Goal: Task Accomplishment & Management: Manage account settings

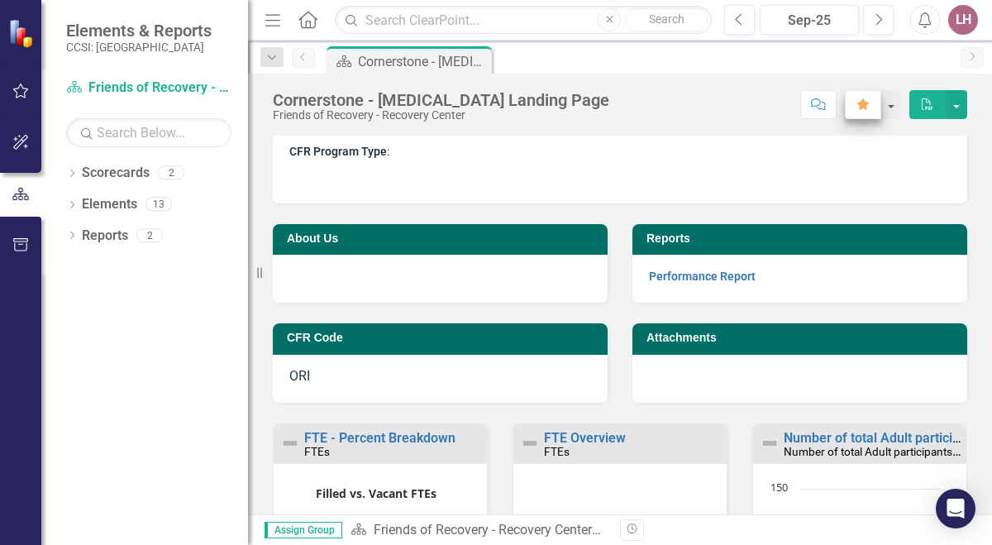
scroll to position [65, 0]
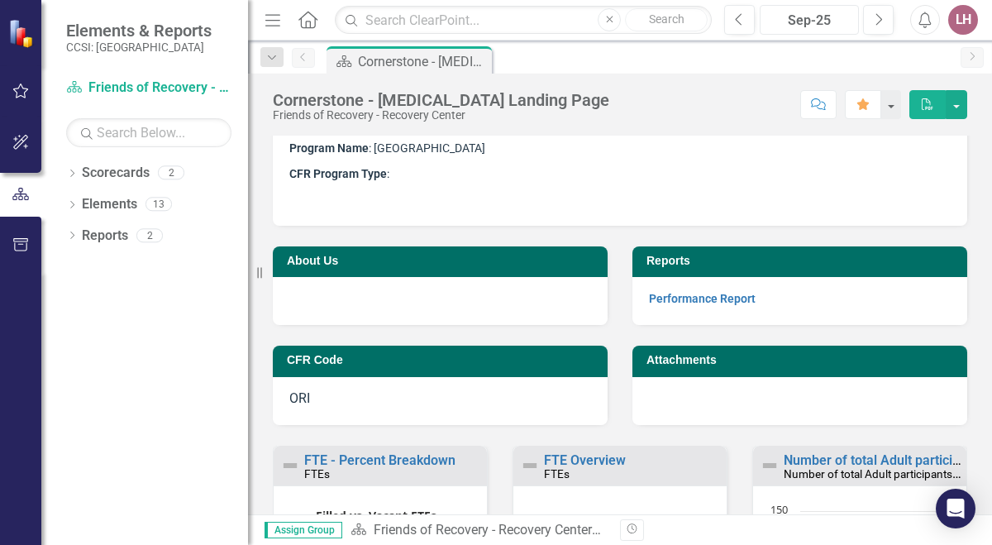
click at [813, 25] on div "Sep-25" at bounding box center [809, 21] width 88 height 20
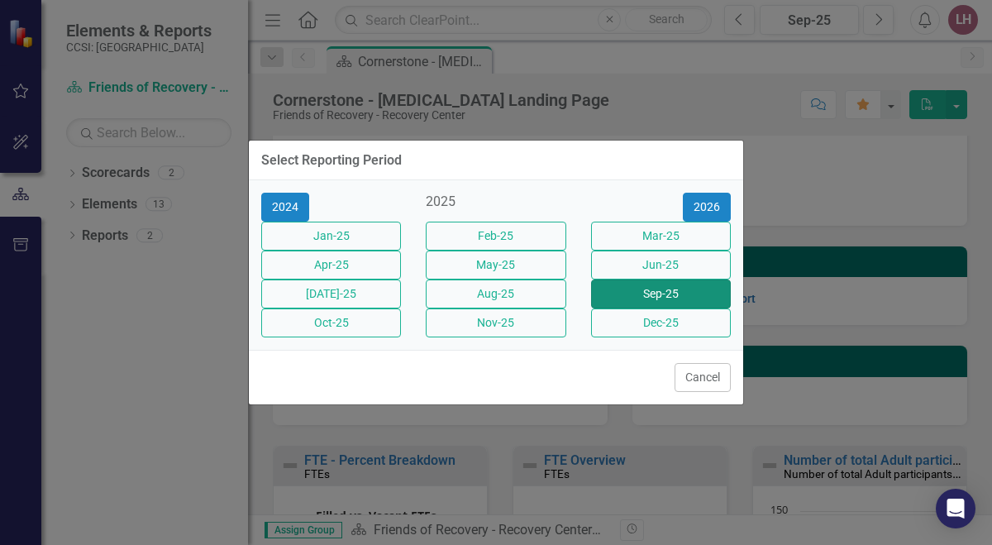
click at [667, 294] on button "Sep-25" at bounding box center [661, 293] width 140 height 29
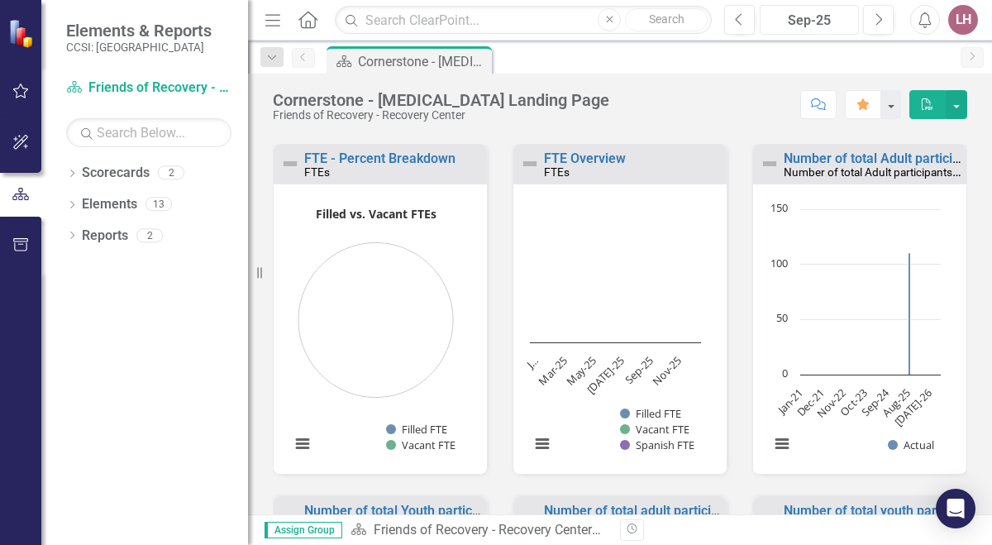
scroll to position [375, 0]
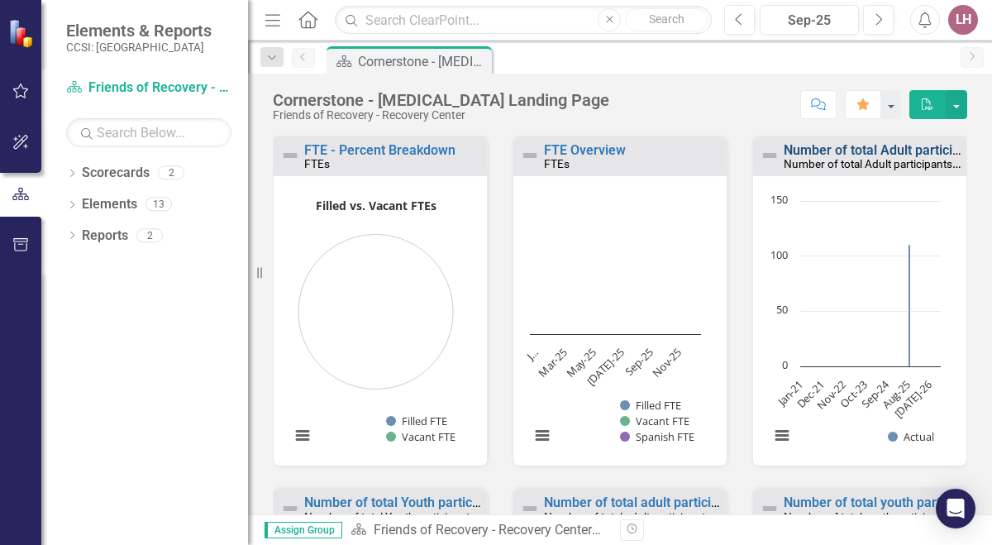
click at [882, 150] on link "Number of total Adult participants in Recovery support sessions" at bounding box center [972, 150] width 378 height 16
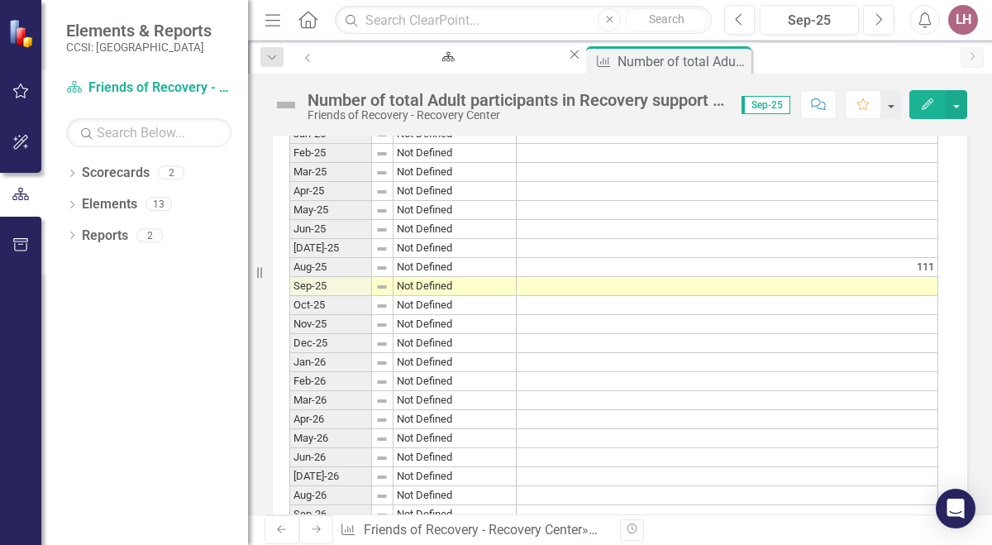
scroll to position [1395, 0]
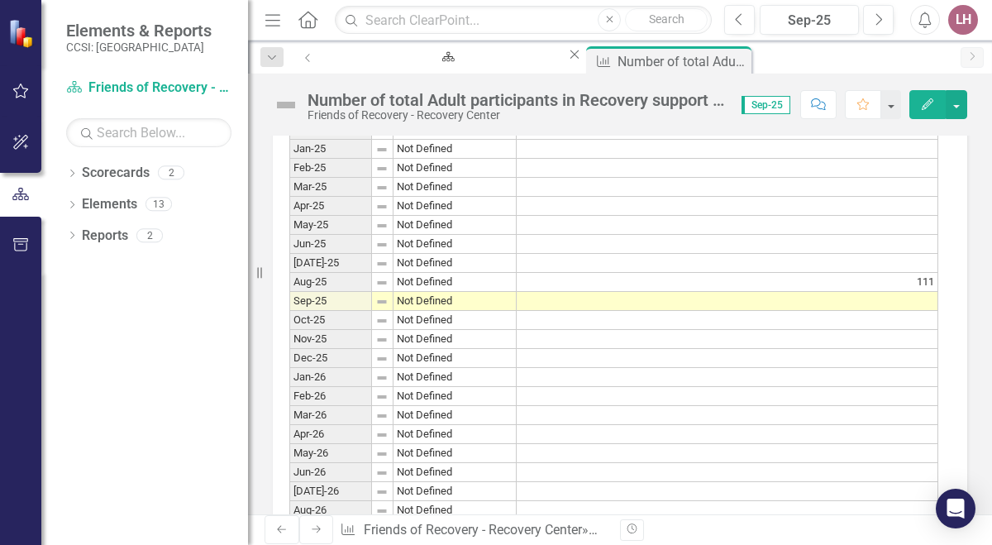
click at [921, 306] on td at bounding box center [726, 301] width 421 height 19
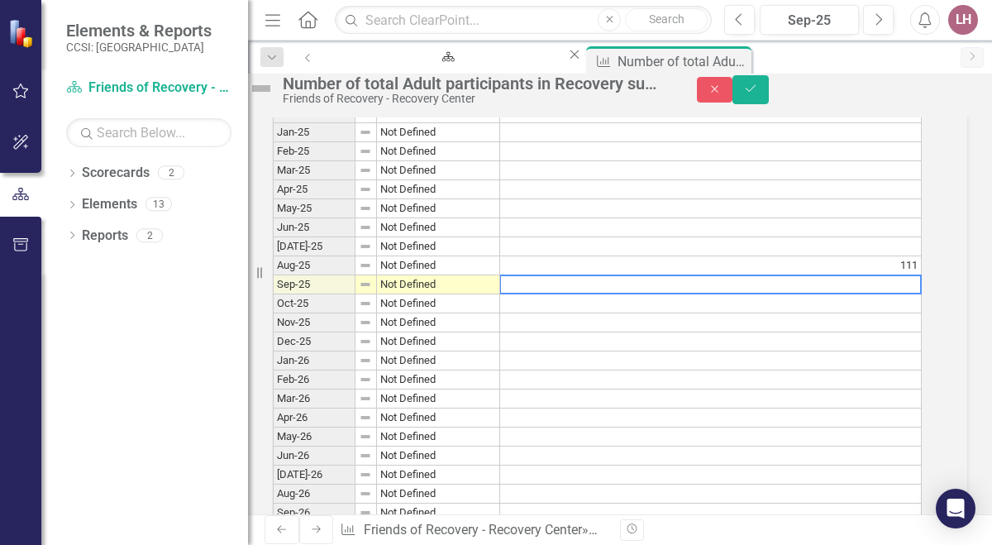
scroll to position [1404, 0]
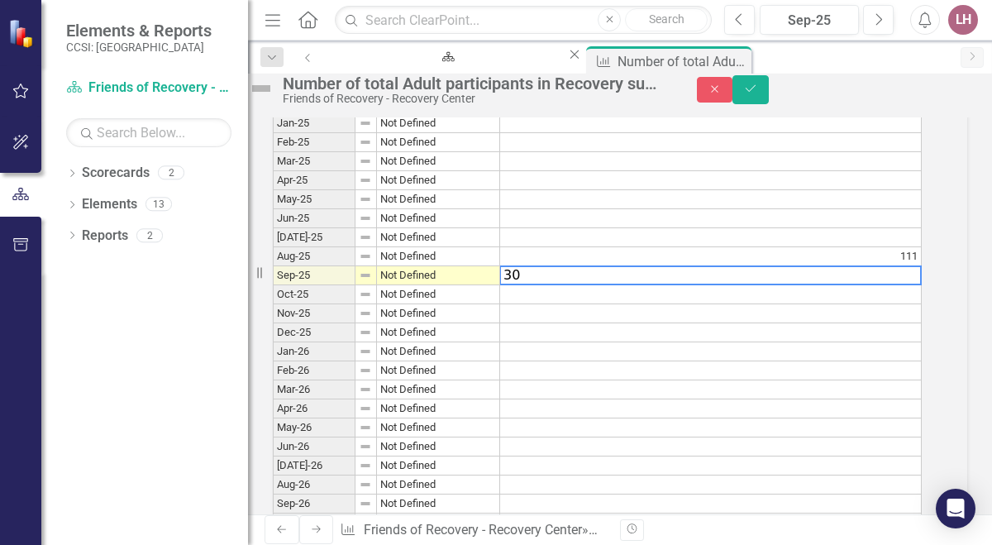
type textarea "304"
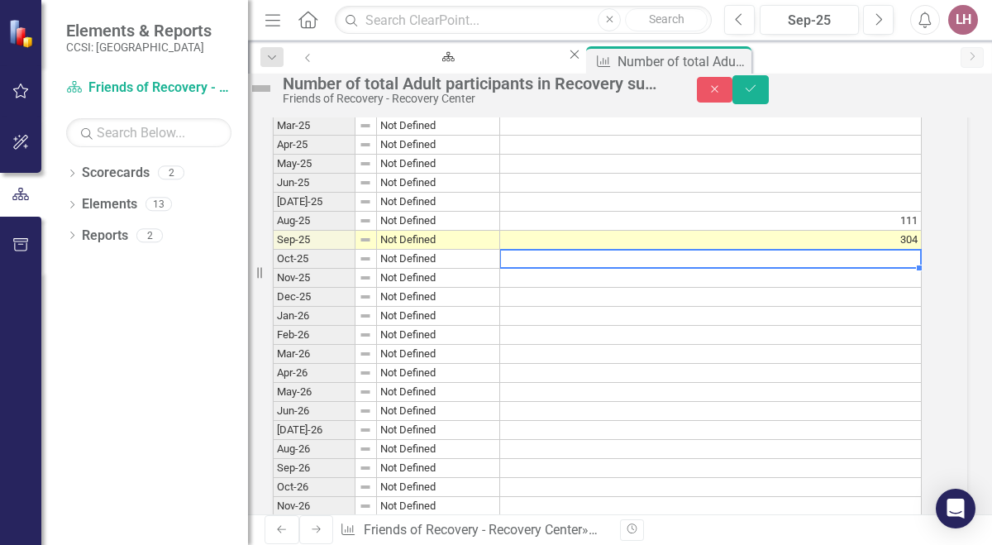
scroll to position [1443, 0]
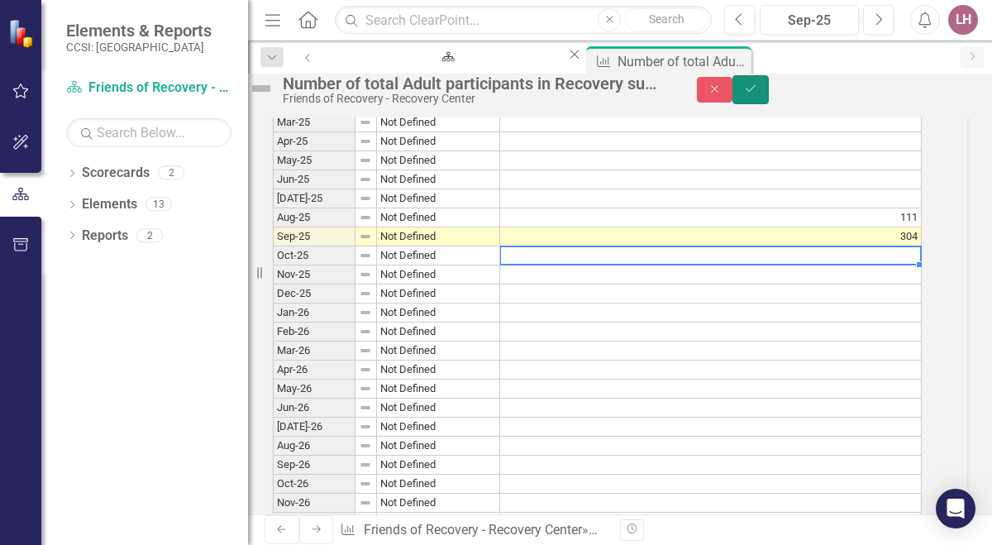
click at [768, 104] on button "Save" at bounding box center [750, 89] width 36 height 29
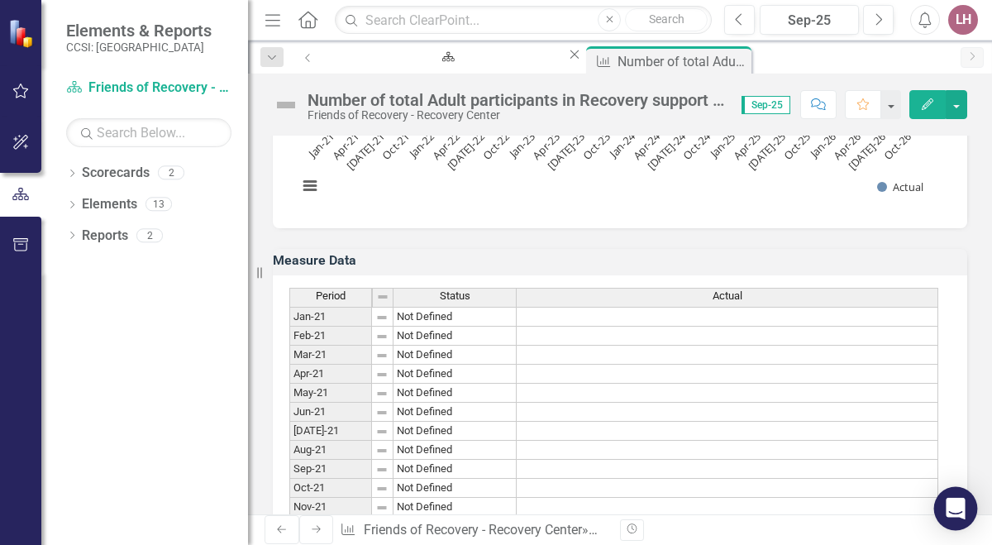
scroll to position [0, 0]
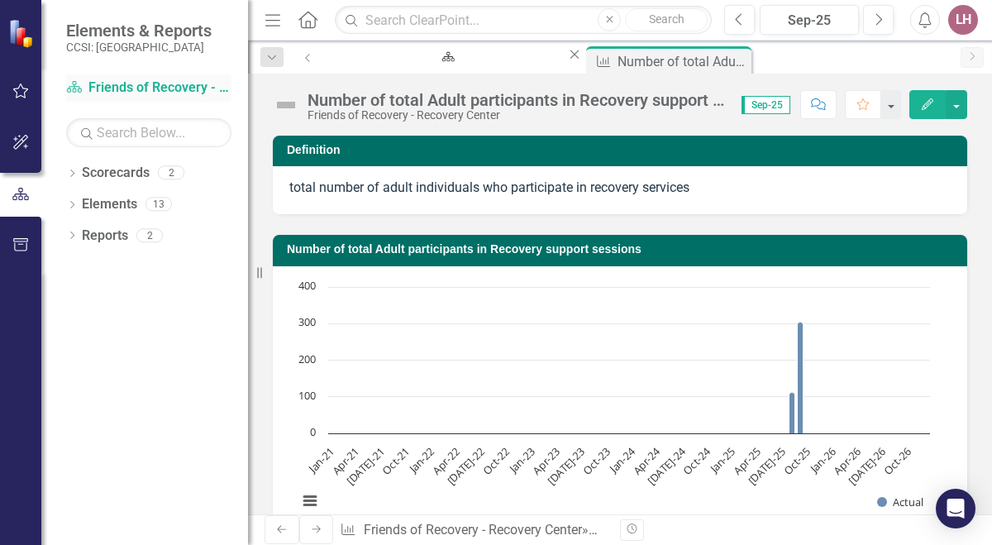
click at [154, 77] on div "Scorecard Friends of Recovery - Recovery Center" at bounding box center [148, 87] width 165 height 27
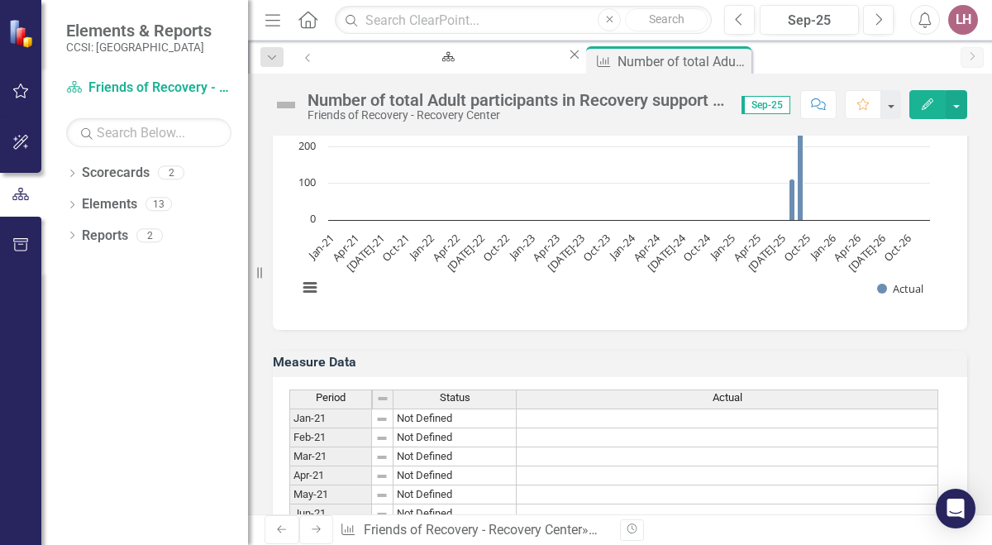
scroll to position [200, 0]
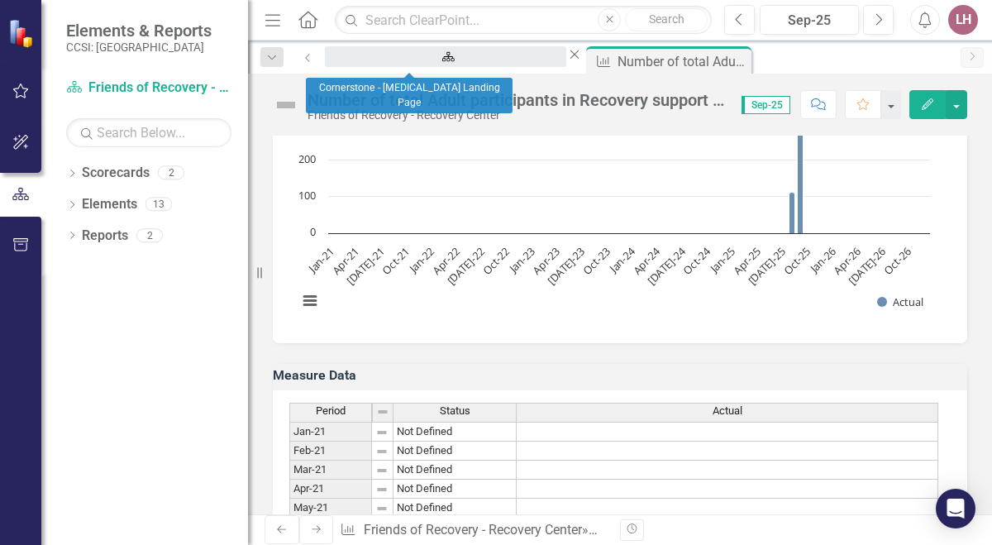
click at [438, 62] on div "Cornerstone - [MEDICAL_DATA] Landing Page" at bounding box center [446, 72] width 212 height 21
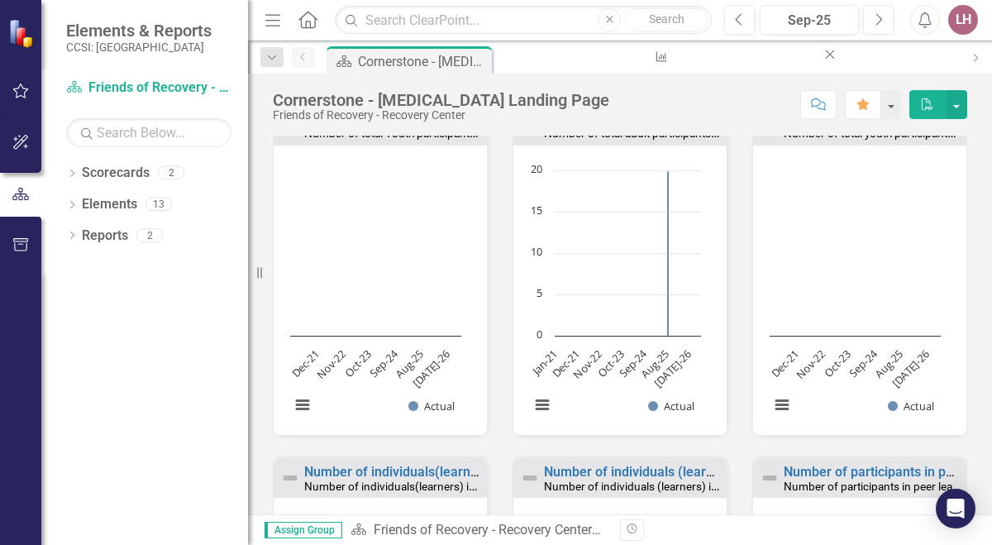
scroll to position [800, 0]
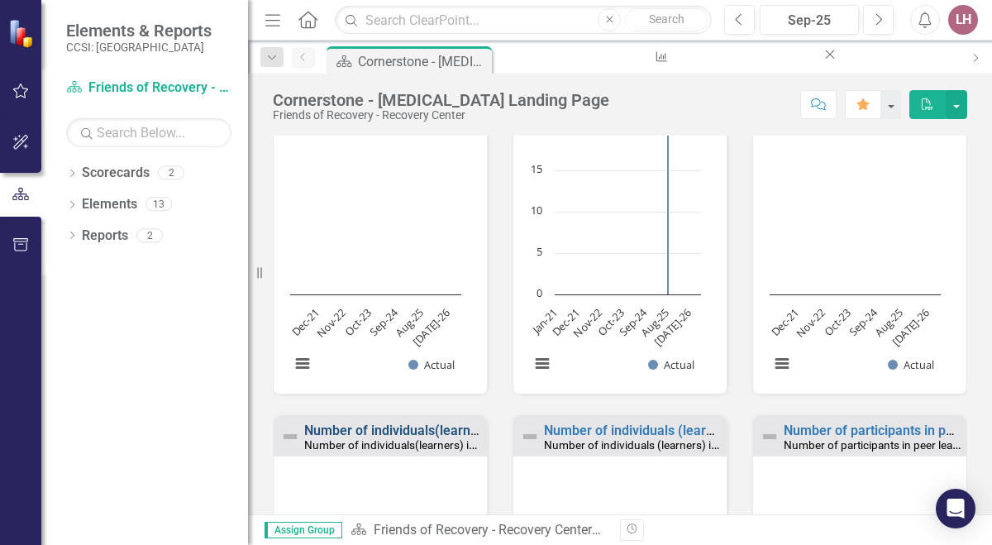
click at [420, 430] on link "Number of individuals(learners) in continuing education" at bounding box center [469, 430] width 331 height 16
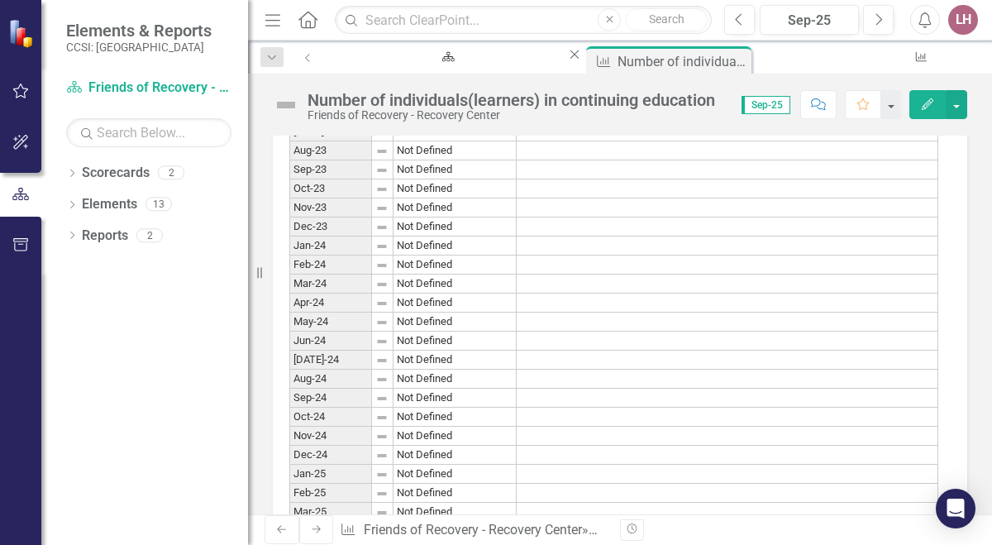
scroll to position [1073, 0]
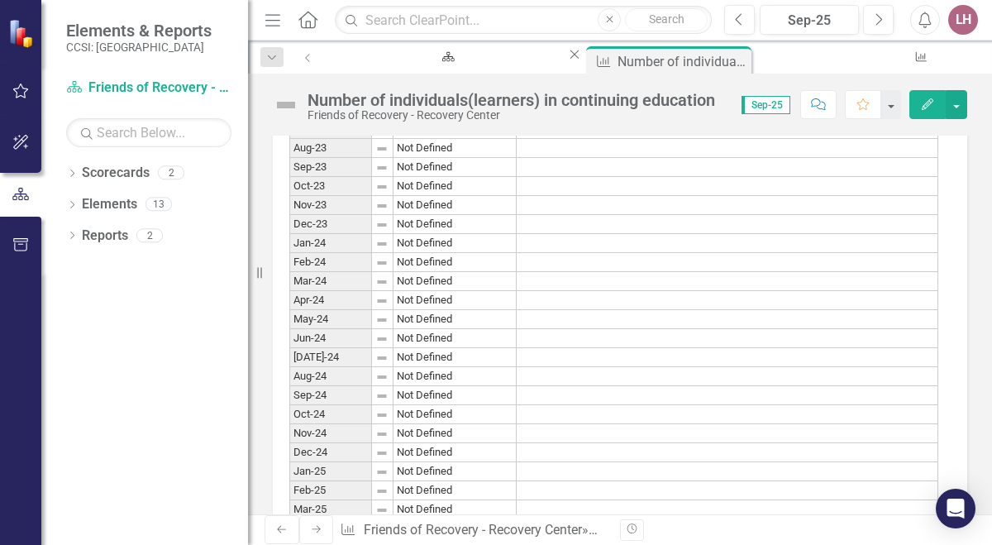
click at [555, 400] on td at bounding box center [726, 395] width 421 height 19
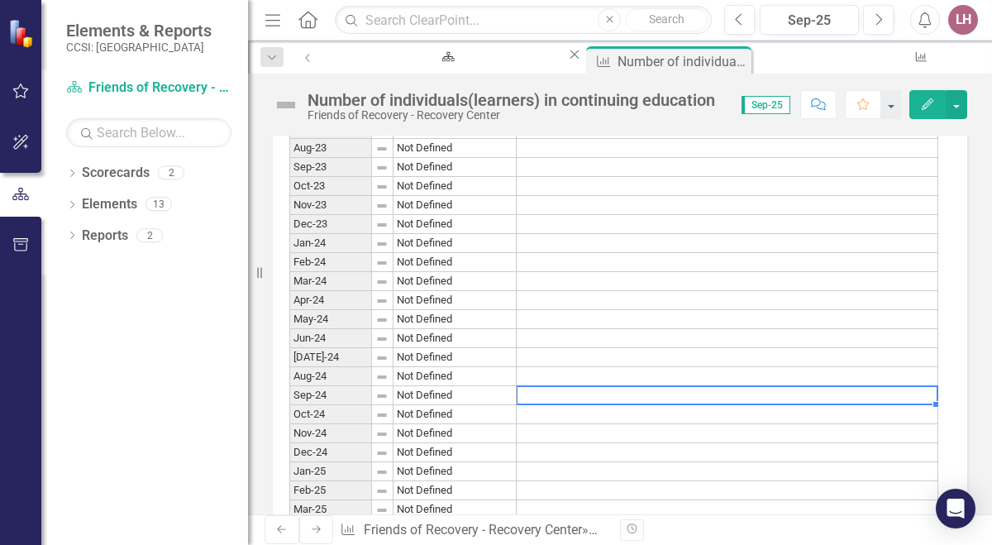
click at [555, 400] on td at bounding box center [726, 395] width 421 height 19
click at [916, 397] on td at bounding box center [726, 395] width 421 height 19
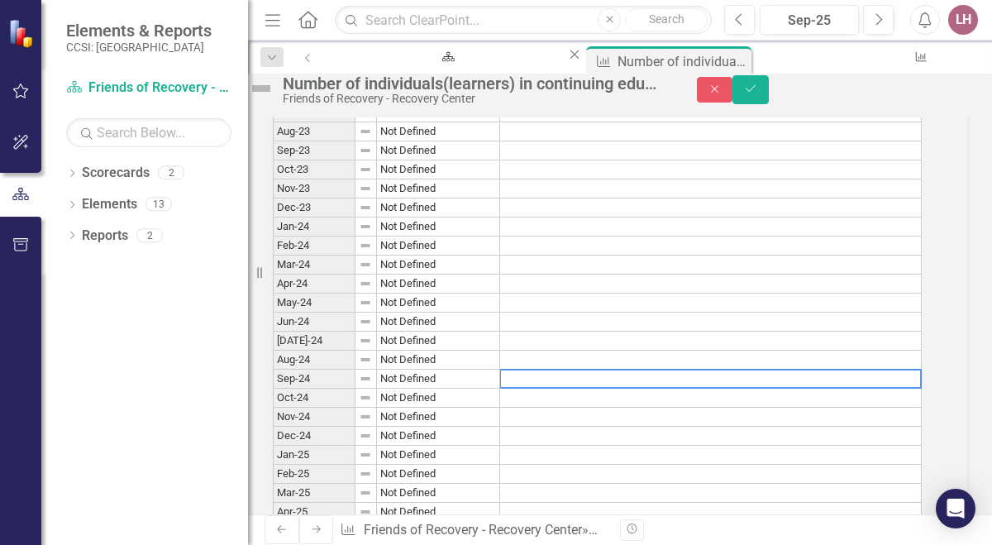
scroll to position [1082, 0]
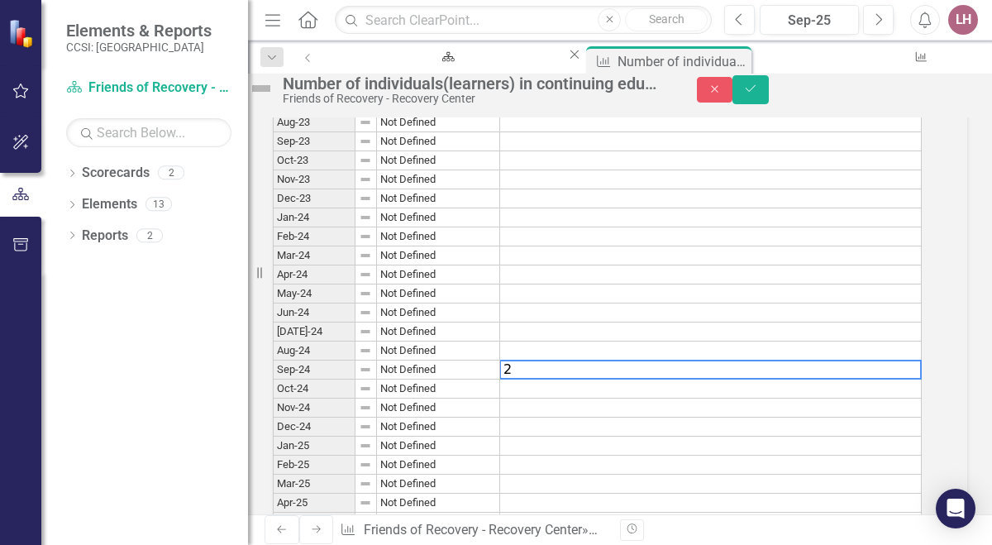
type textarea "22"
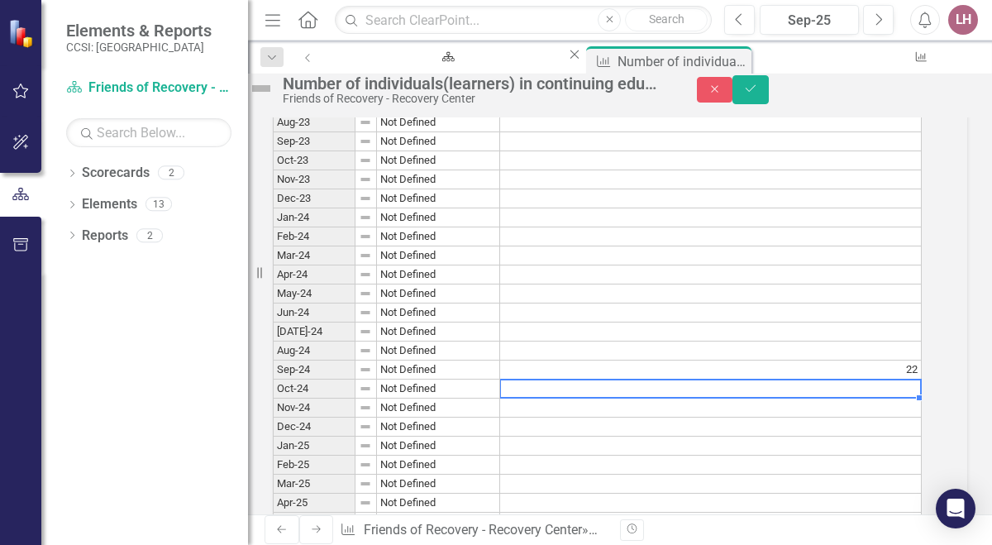
click at [921, 379] on td "22" at bounding box center [710, 369] width 421 height 19
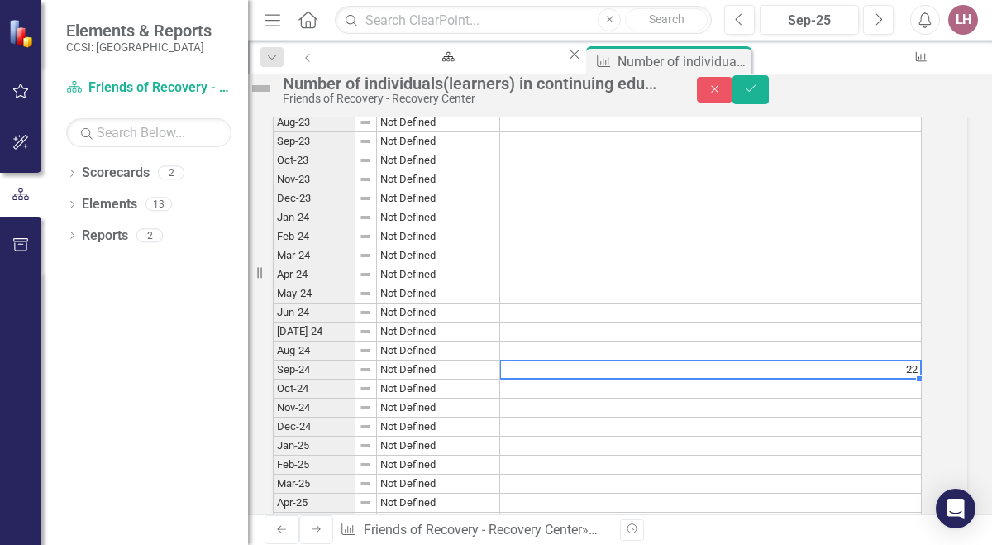
click at [921, 379] on td "22" at bounding box center [710, 369] width 421 height 19
type textarea "2"
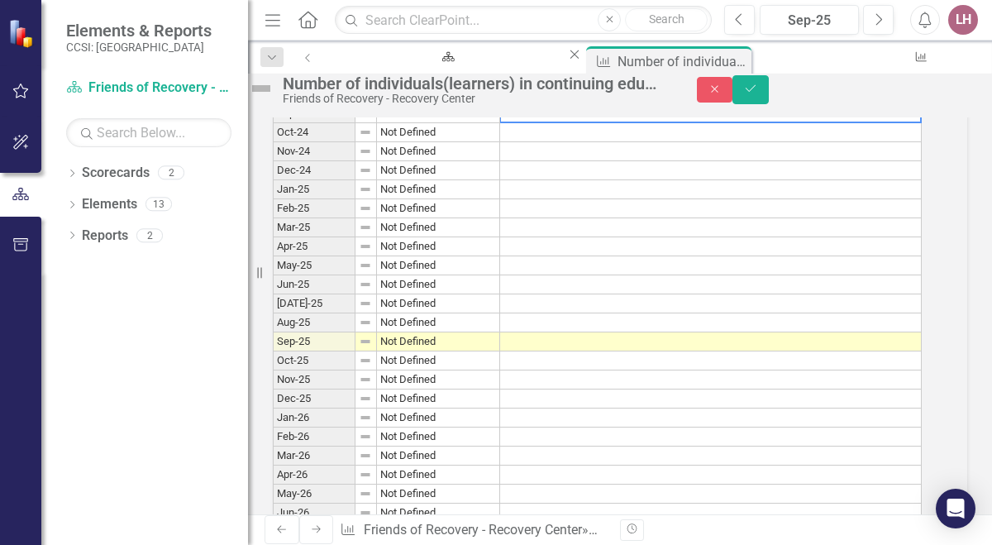
scroll to position [1349, 0]
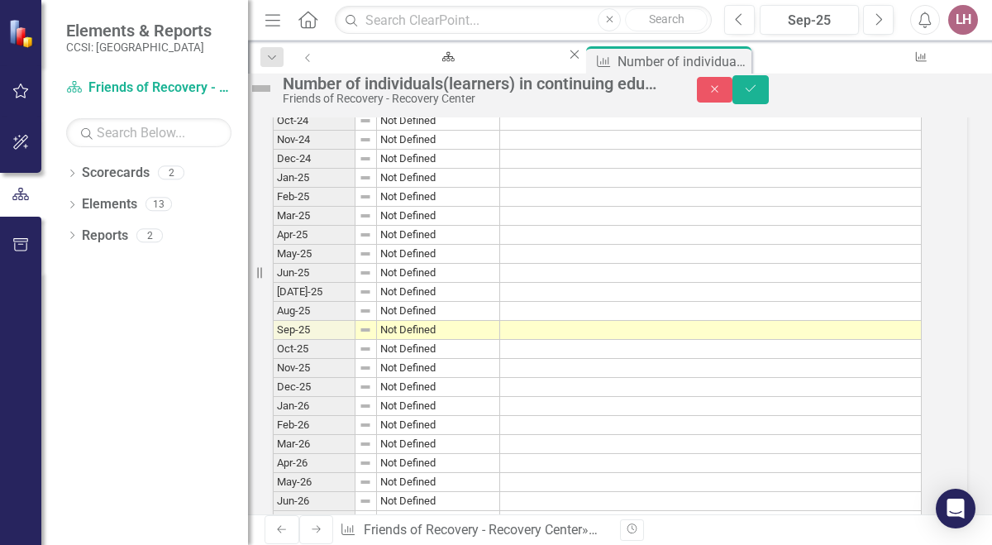
click at [714, 340] on td at bounding box center [710, 330] width 421 height 19
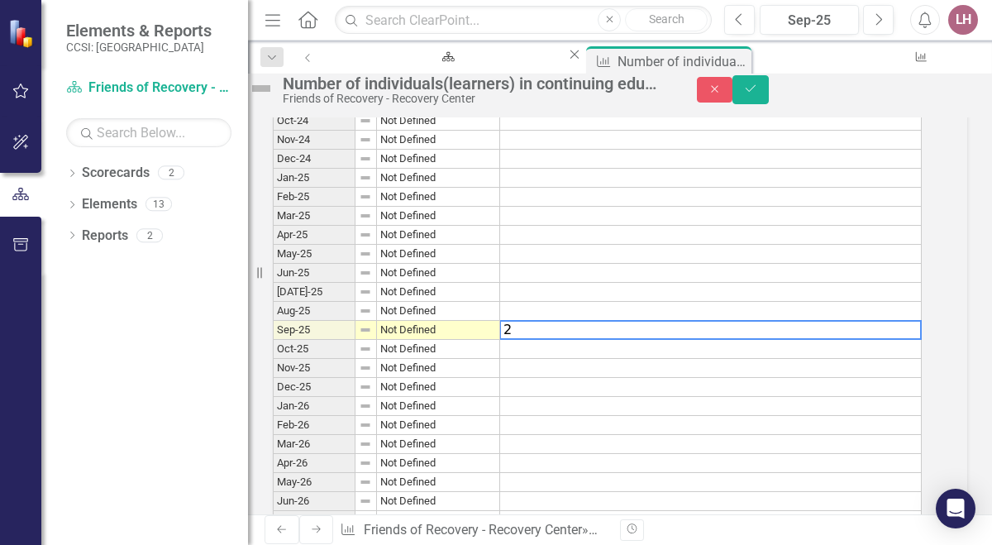
type textarea "22"
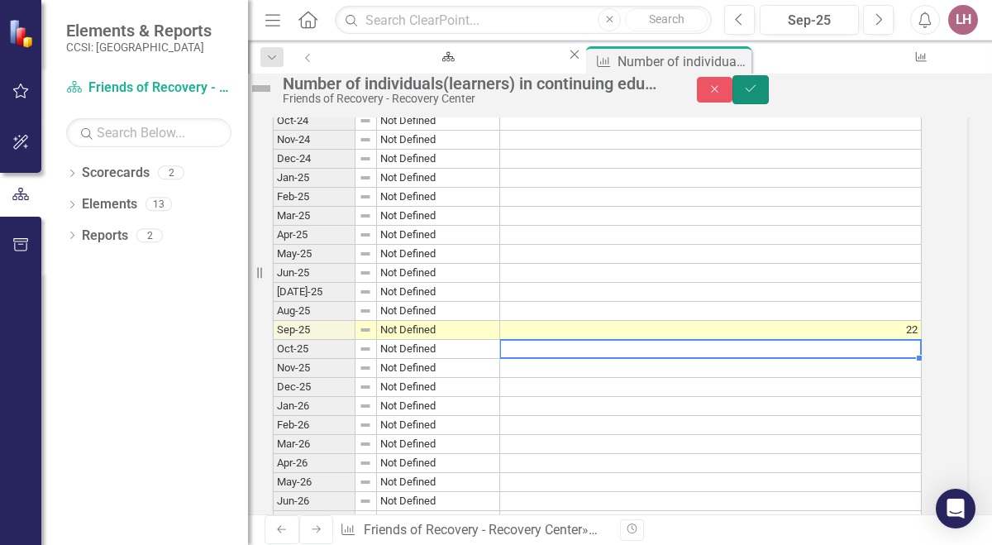
click at [768, 94] on button "Save" at bounding box center [750, 89] width 36 height 29
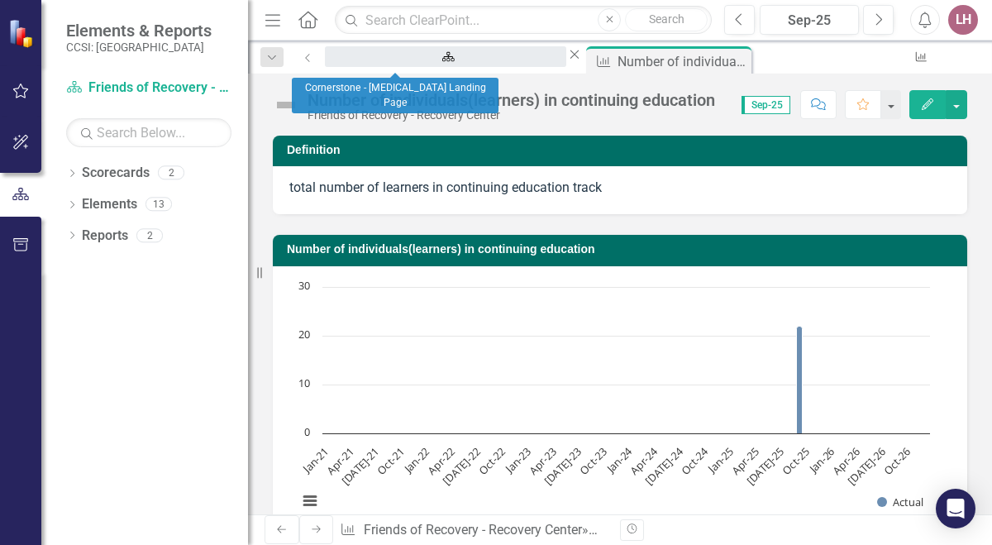
click at [417, 64] on div "Cornerstone - [MEDICAL_DATA] Landing Page" at bounding box center [446, 72] width 212 height 21
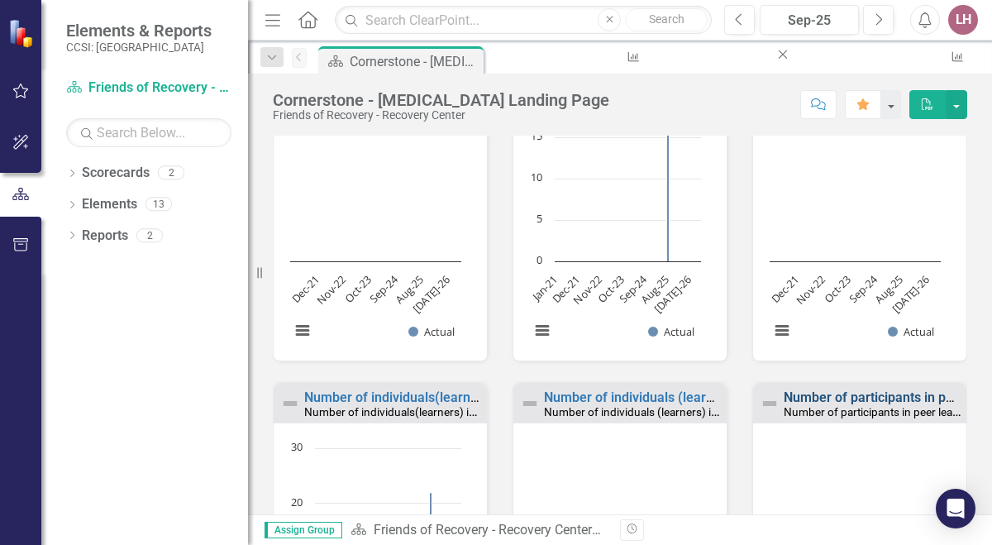
click at [863, 393] on link "Number of participants in peer learning collaborative" at bounding box center [940, 397] width 314 height 16
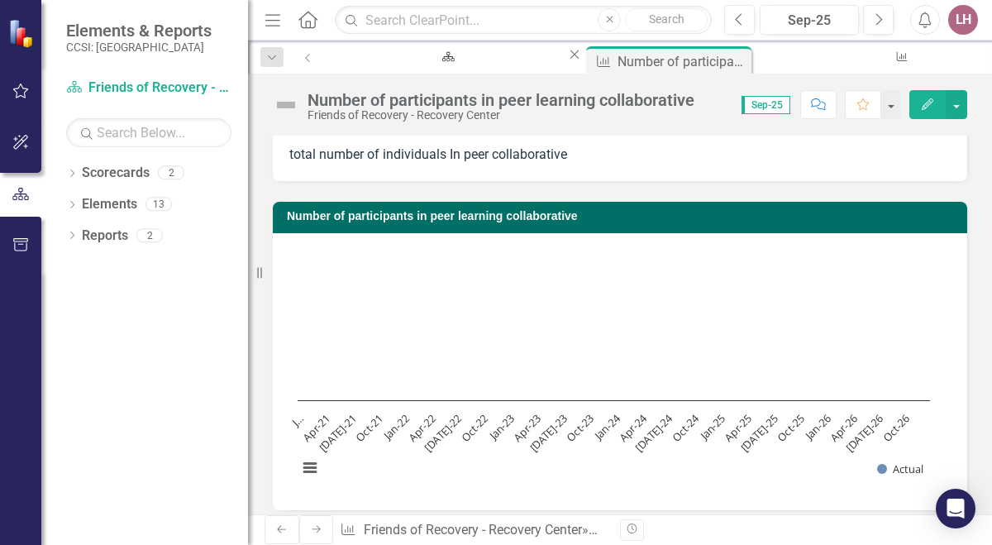
scroll to position [35, 0]
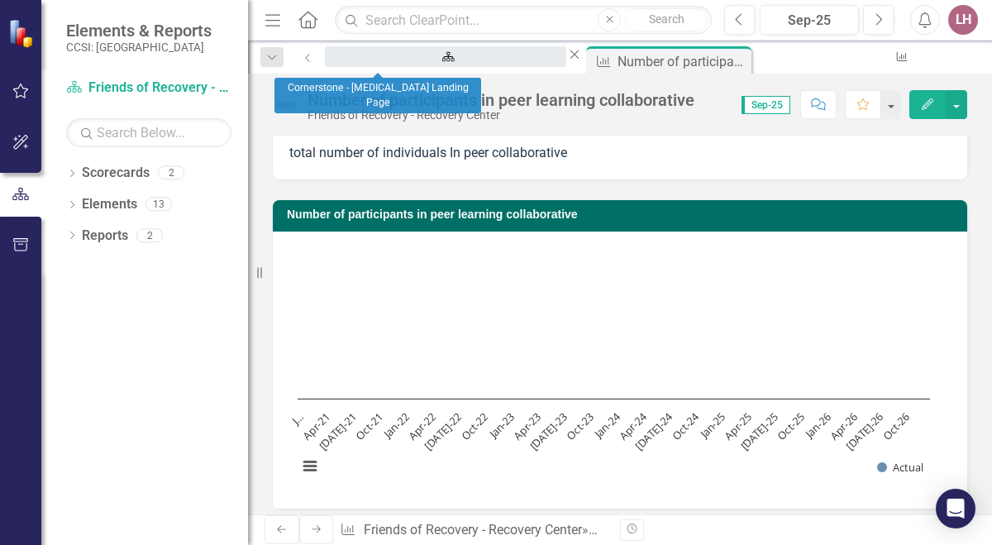
click at [375, 62] on div "Cornerstone - [MEDICAL_DATA] Landing Page" at bounding box center [446, 72] width 212 height 21
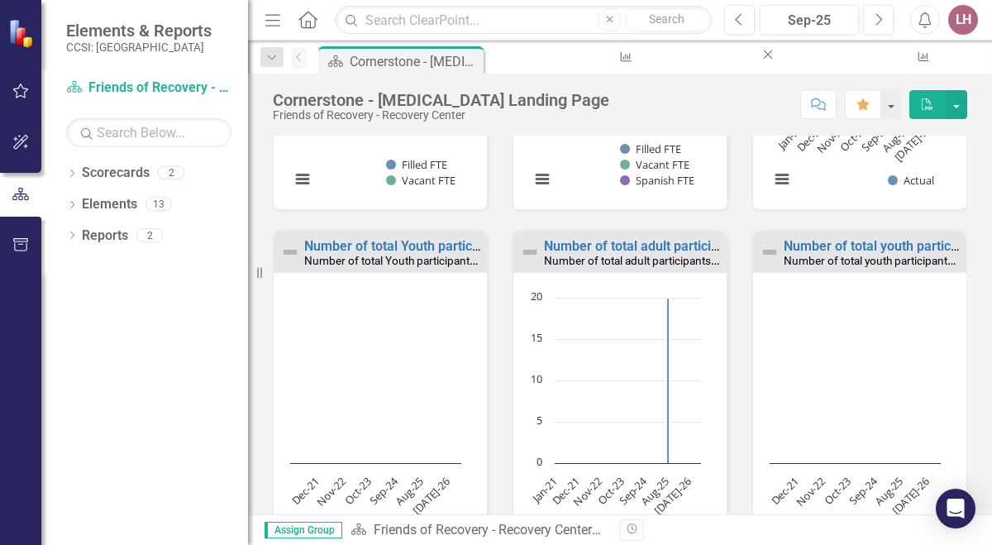
scroll to position [606, 0]
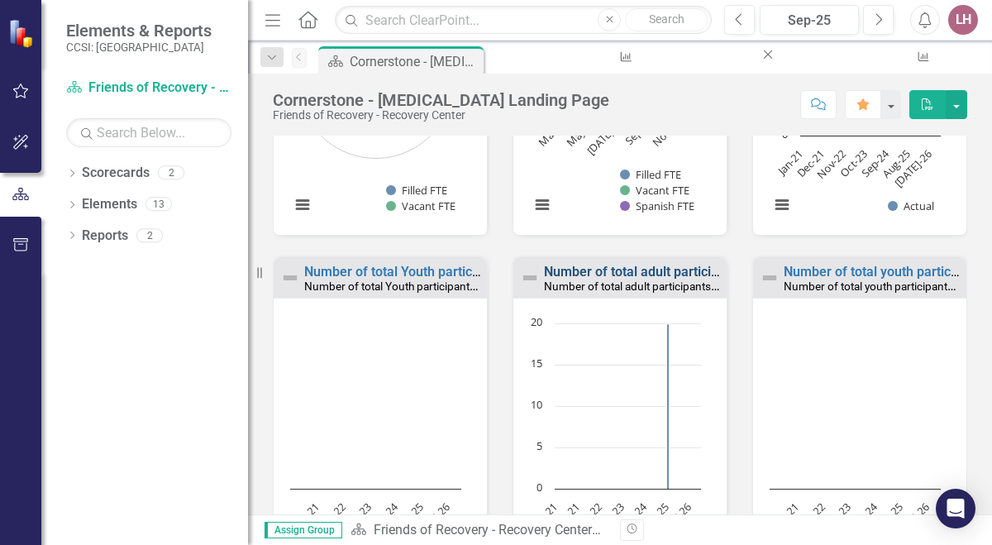
click at [607, 267] on link "Number of total adult participants in group recovery support sessions" at bounding box center [750, 272] width 412 height 16
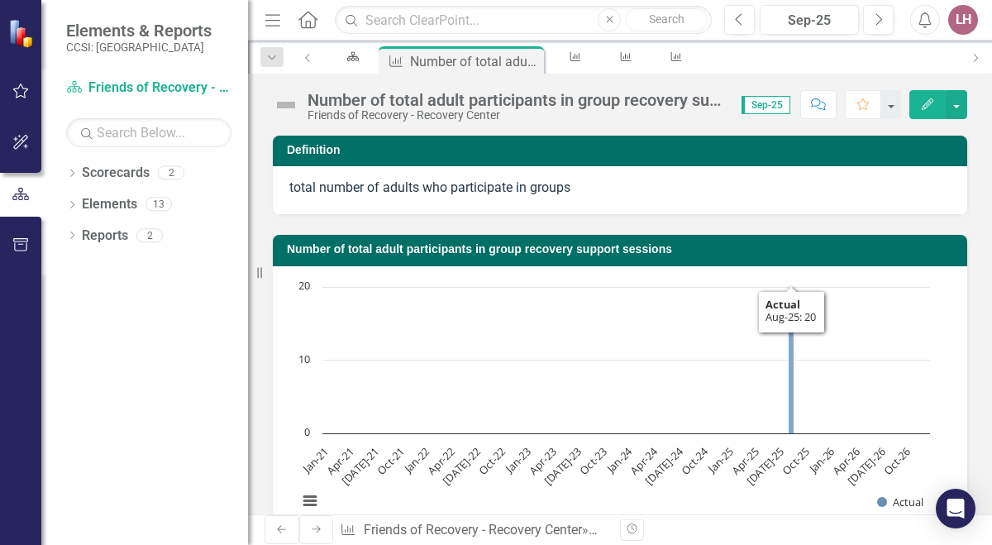
click at [793, 389] on icon "Aug-25, 20. Actual." at bounding box center [791, 360] width 6 height 146
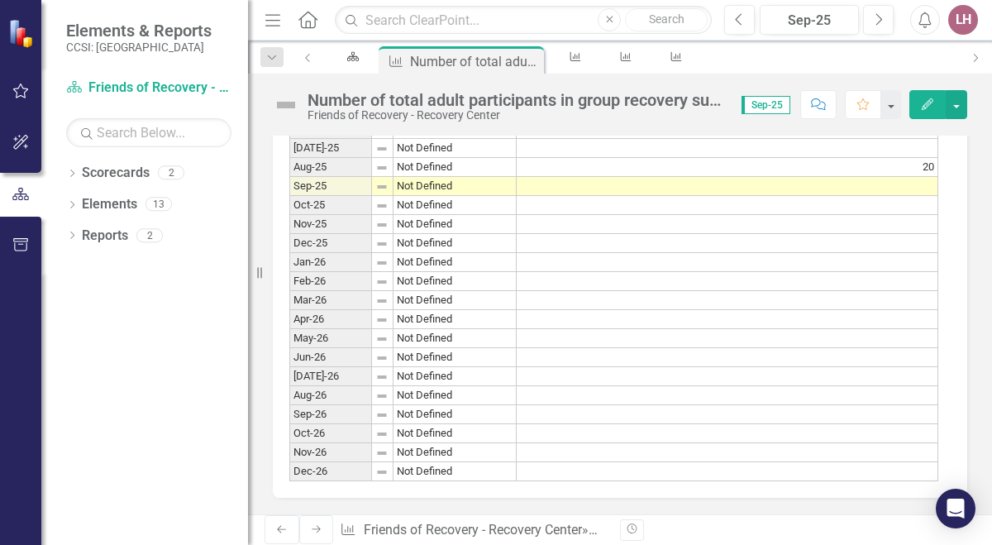
scroll to position [1521, 0]
click at [892, 179] on td at bounding box center [726, 186] width 421 height 19
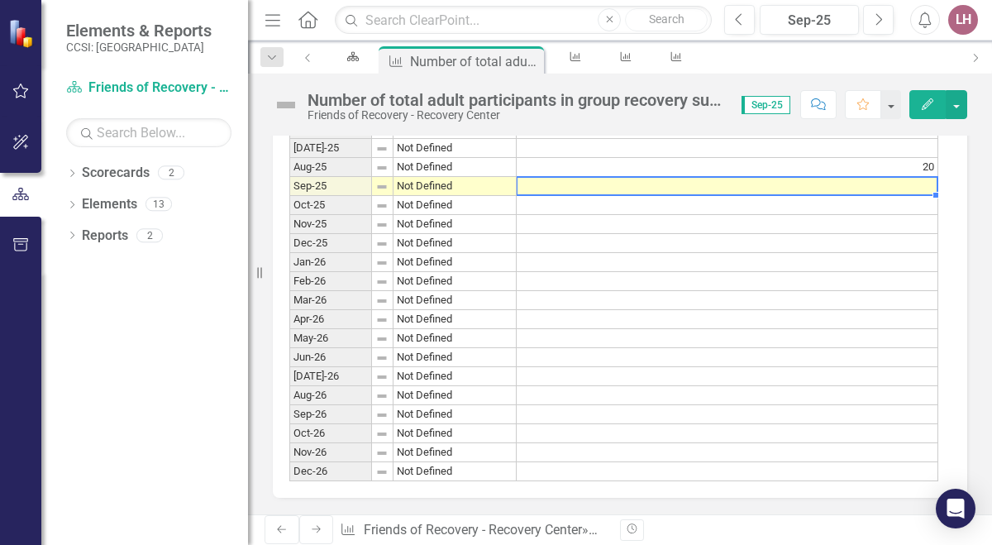
click at [892, 179] on td at bounding box center [726, 186] width 421 height 19
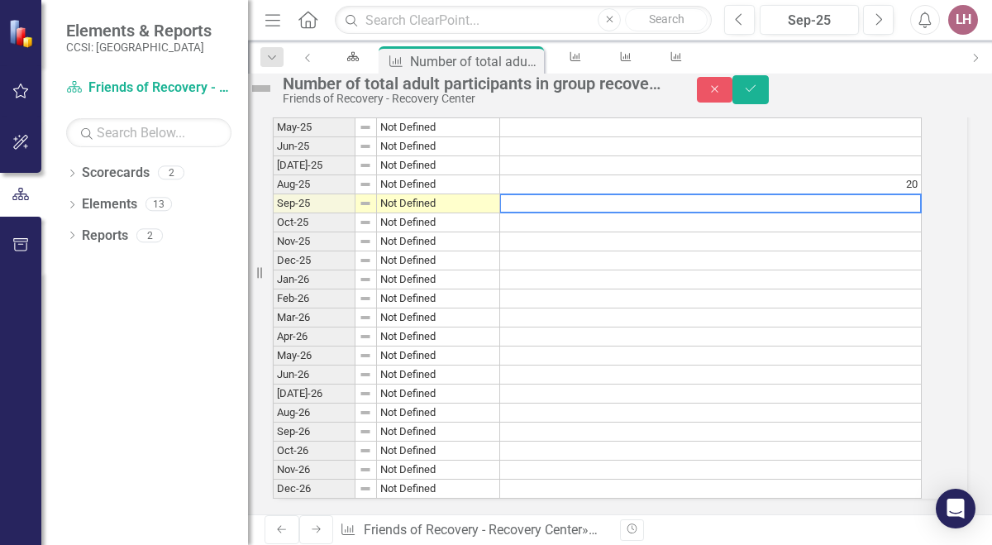
scroll to position [1530, 0]
type textarea "54"
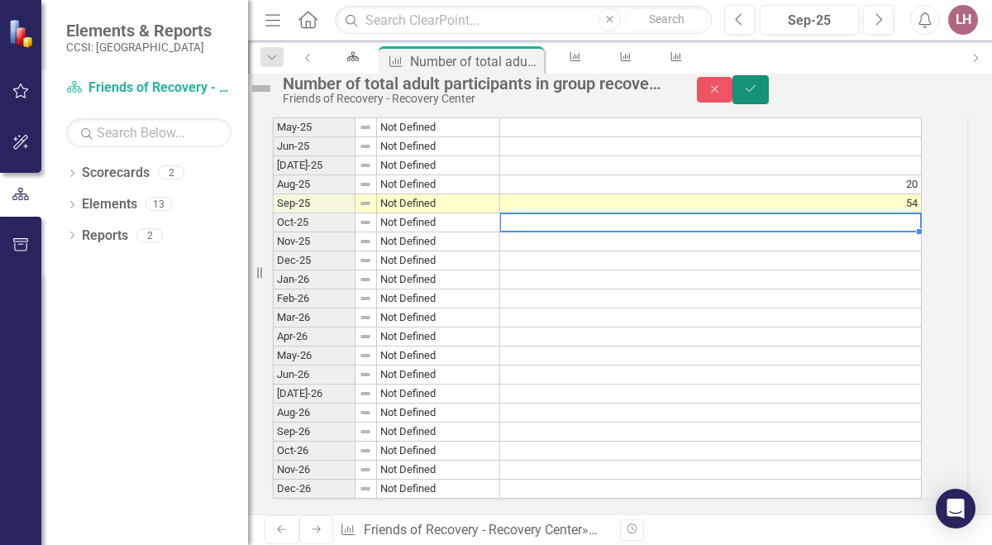
click at [758, 92] on icon "Save" at bounding box center [750, 89] width 15 height 12
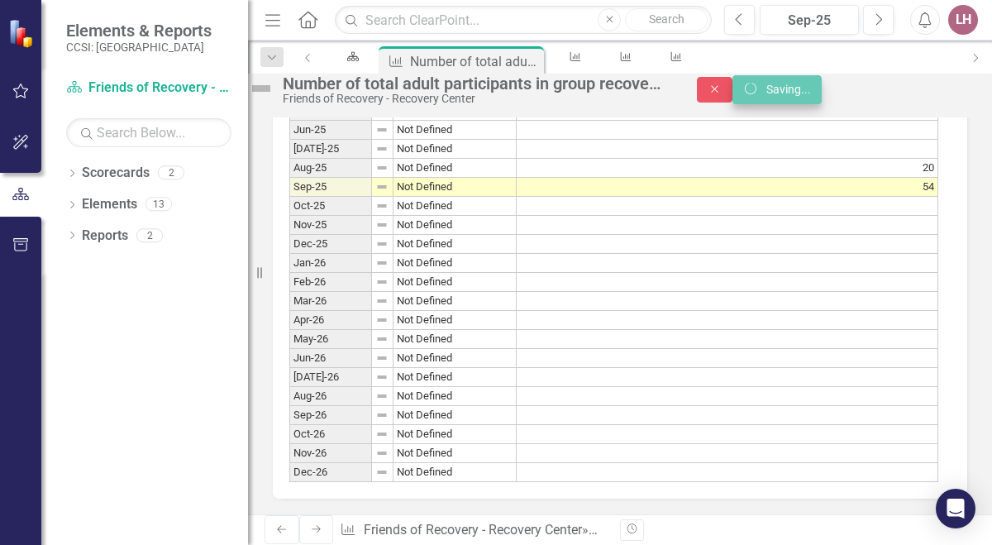
scroll to position [0, 0]
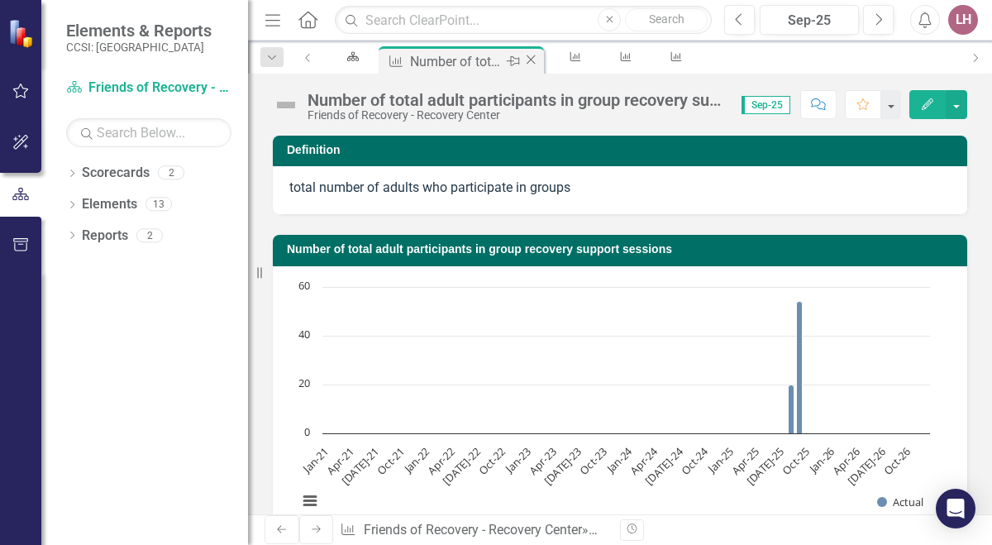
click at [522, 61] on icon "Close" at bounding box center [530, 59] width 17 height 13
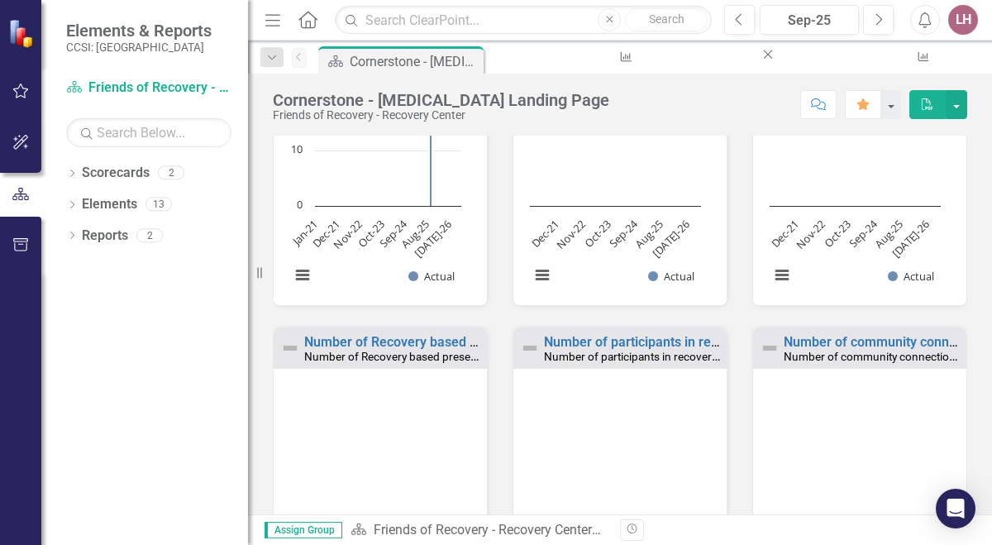
scroll to position [1246, 0]
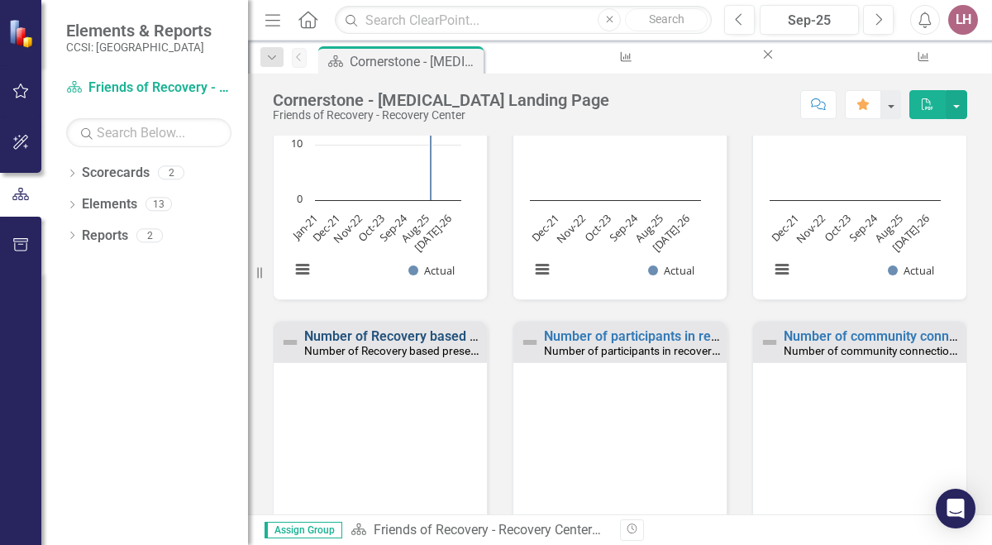
click at [432, 332] on link "Number of Recovery based presentations provided" at bounding box center [455, 336] width 302 height 16
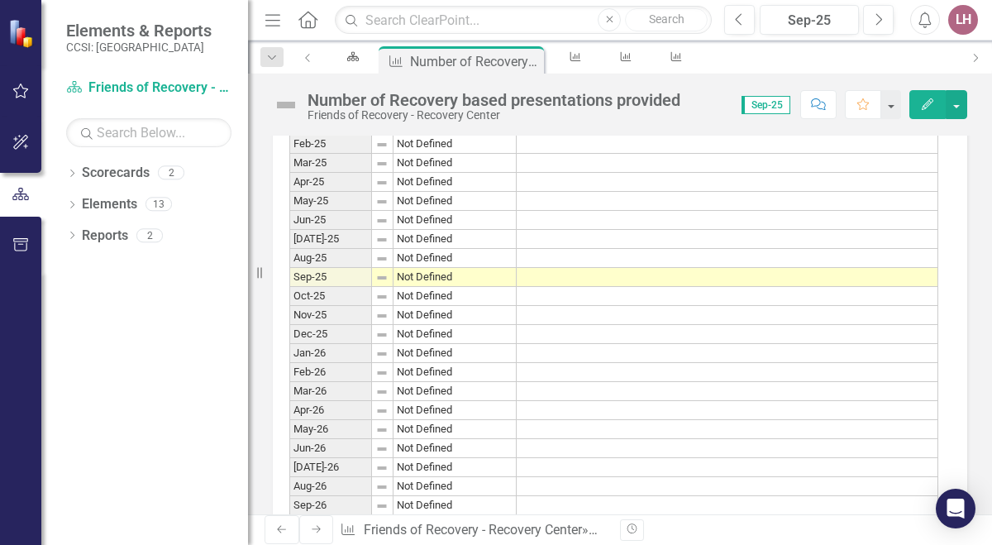
scroll to position [1420, 0]
click at [576, 284] on td at bounding box center [726, 276] width 421 height 19
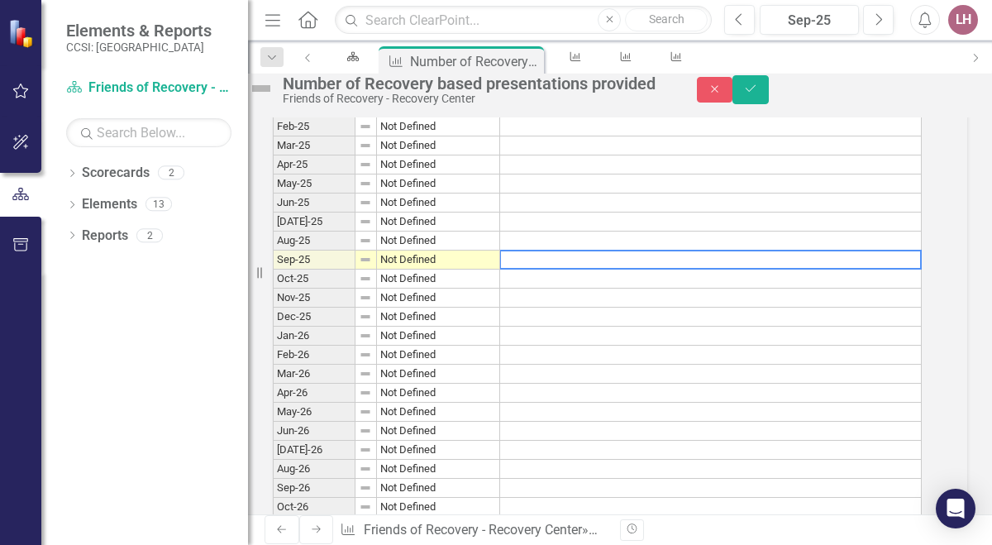
scroll to position [1429, 0]
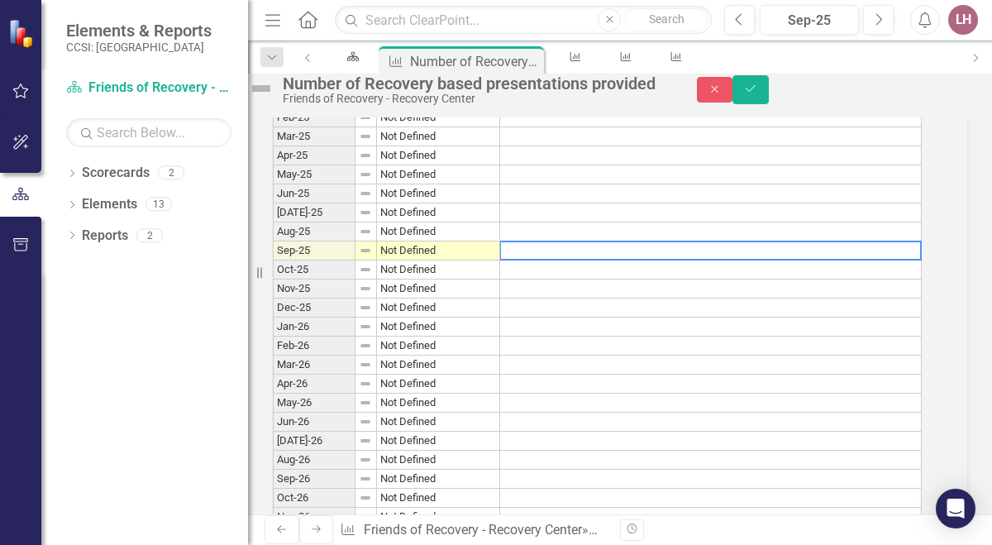
click at [576, 260] on textarea at bounding box center [710, 250] width 422 height 20
type textarea "2"
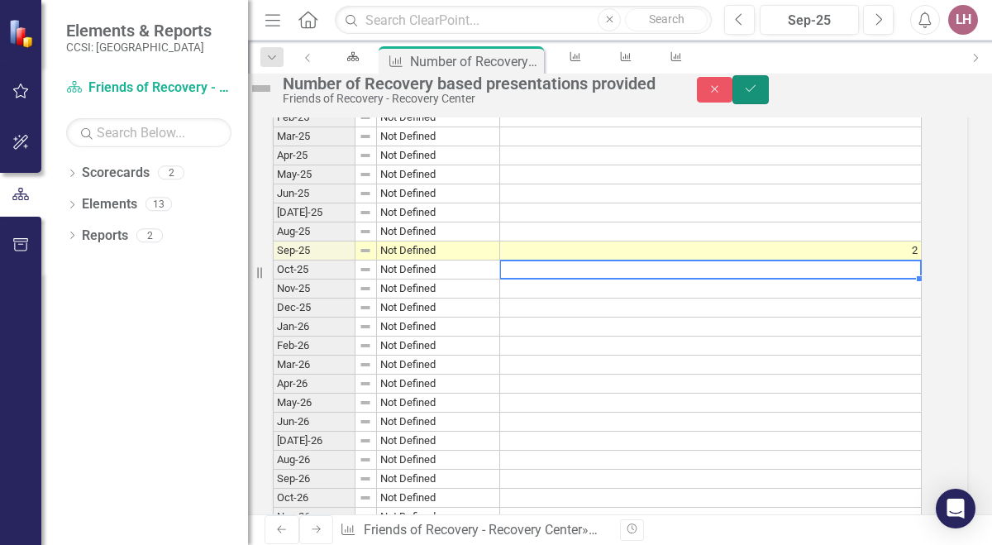
click at [758, 94] on icon "Save" at bounding box center [750, 89] width 15 height 12
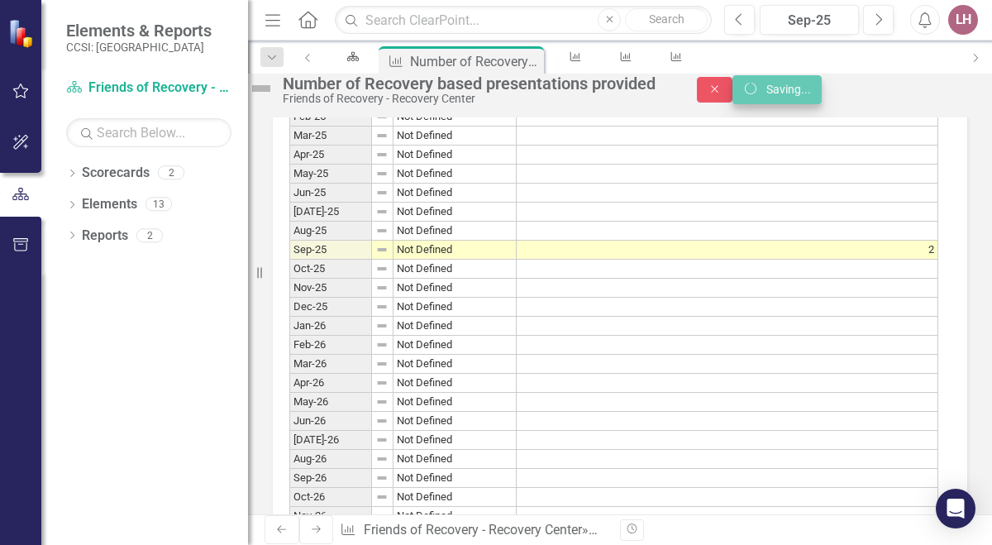
scroll to position [0, 0]
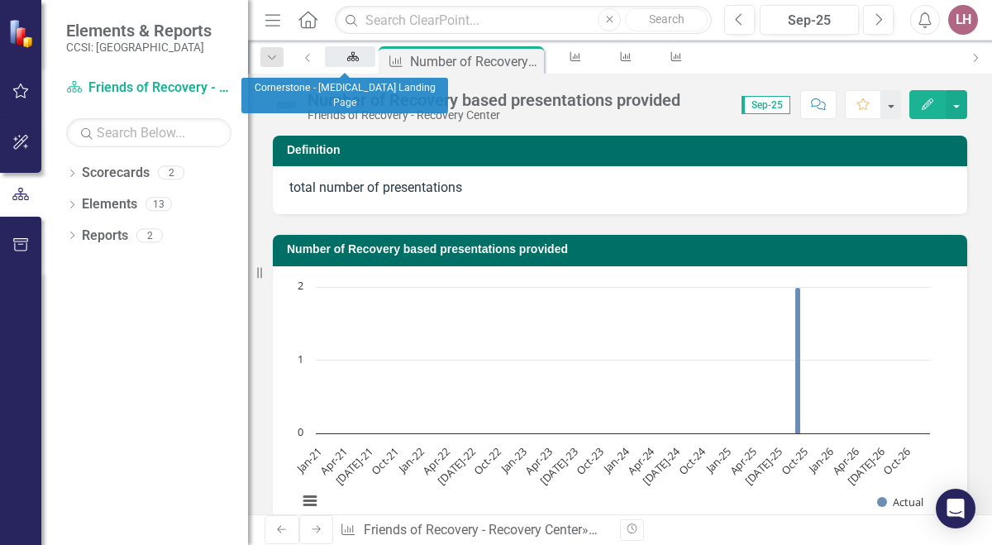
click at [342, 62] on div "Scorecard" at bounding box center [350, 56] width 21 height 11
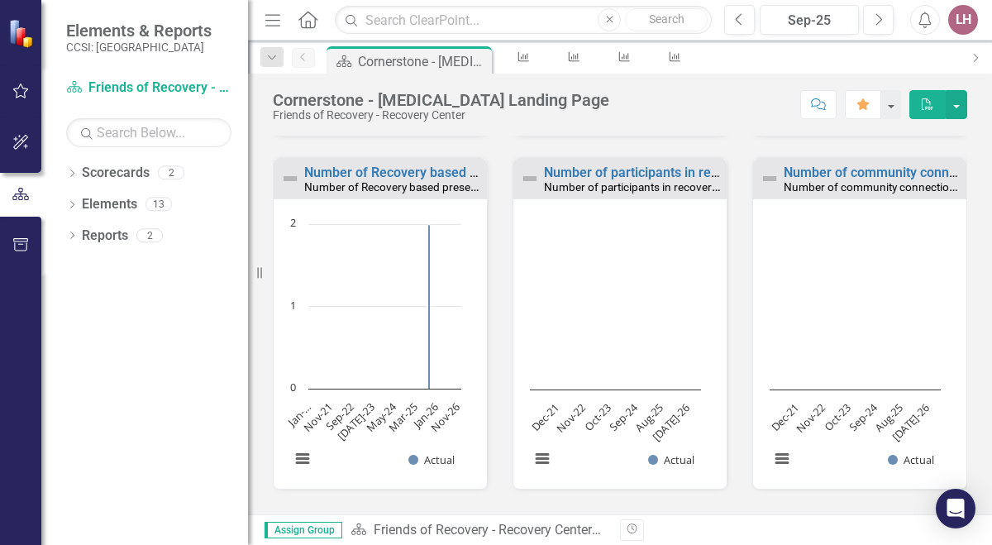
scroll to position [1418, 0]
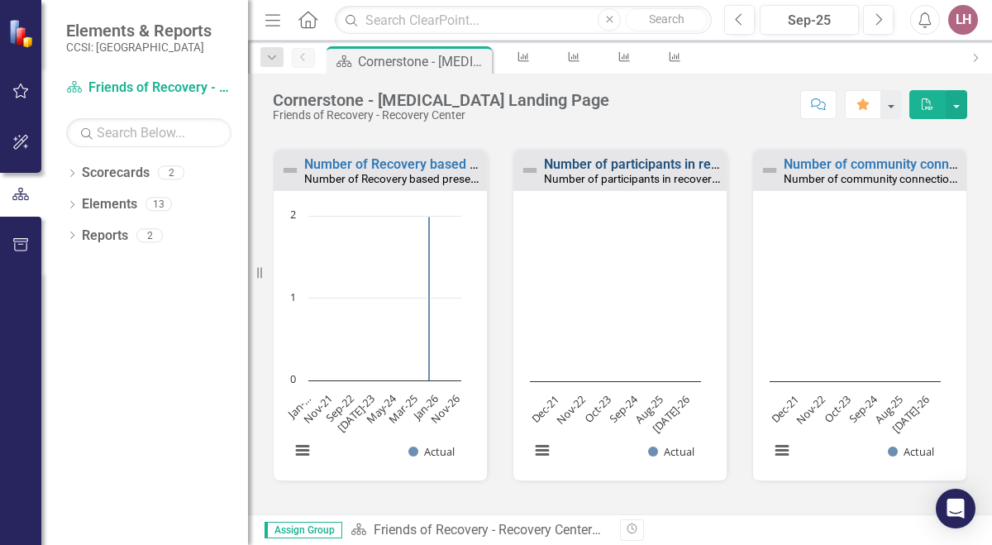
click at [673, 169] on link "Number of participants in recovery based presentations" at bounding box center [709, 164] width 331 height 16
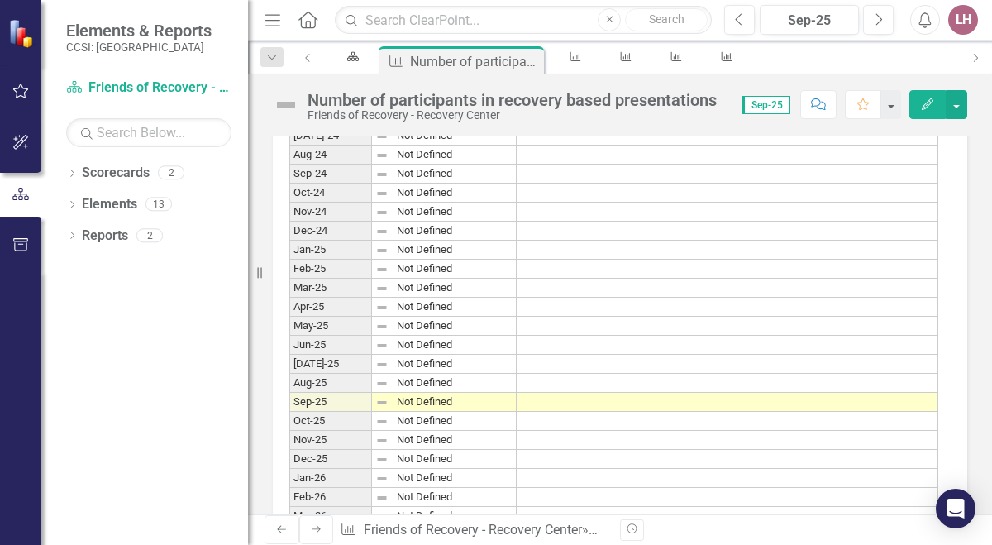
scroll to position [1521, 0]
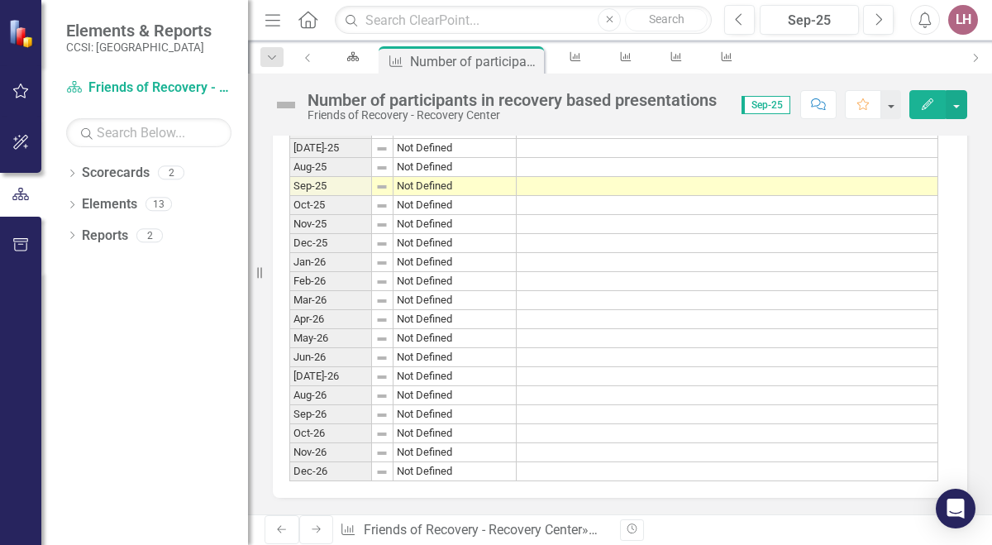
click at [607, 178] on td at bounding box center [726, 186] width 421 height 19
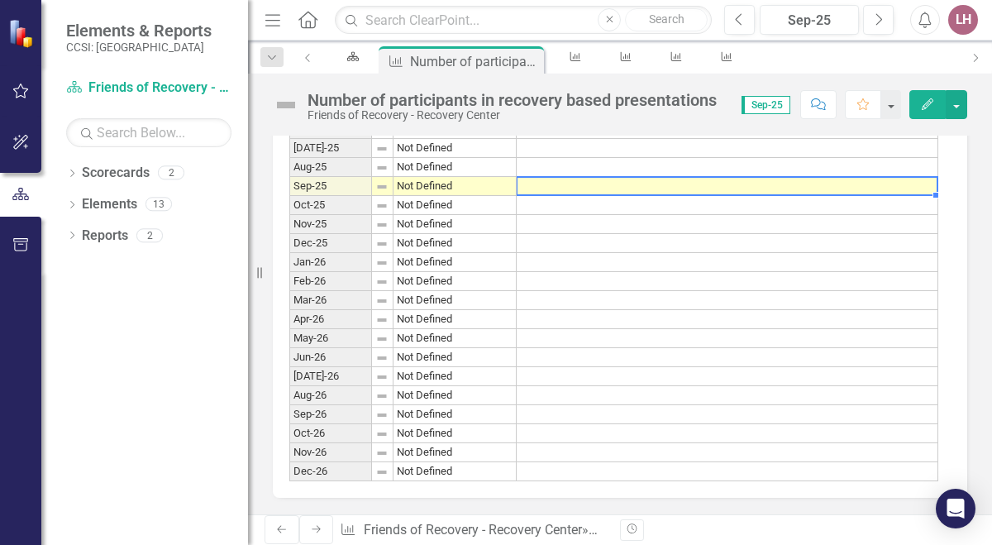
click at [607, 178] on td at bounding box center [726, 186] width 421 height 19
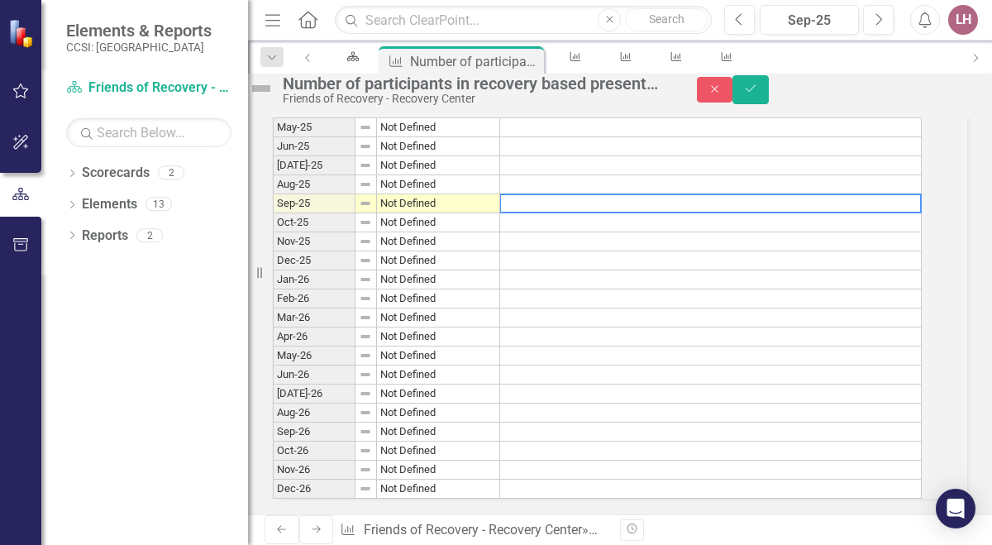
scroll to position [1530, 0]
type textarea "37"
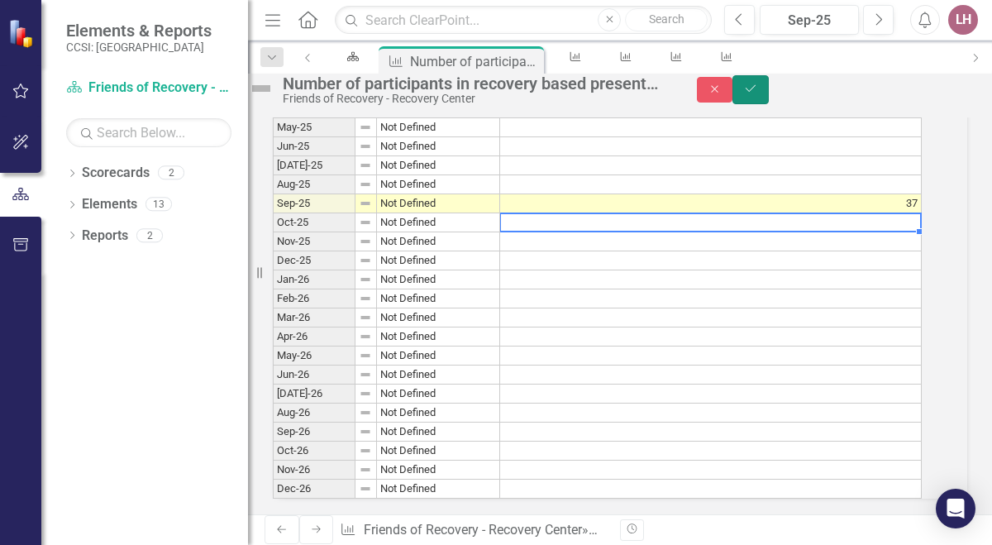
click at [755, 92] on icon "submit" at bounding box center [750, 88] width 10 height 7
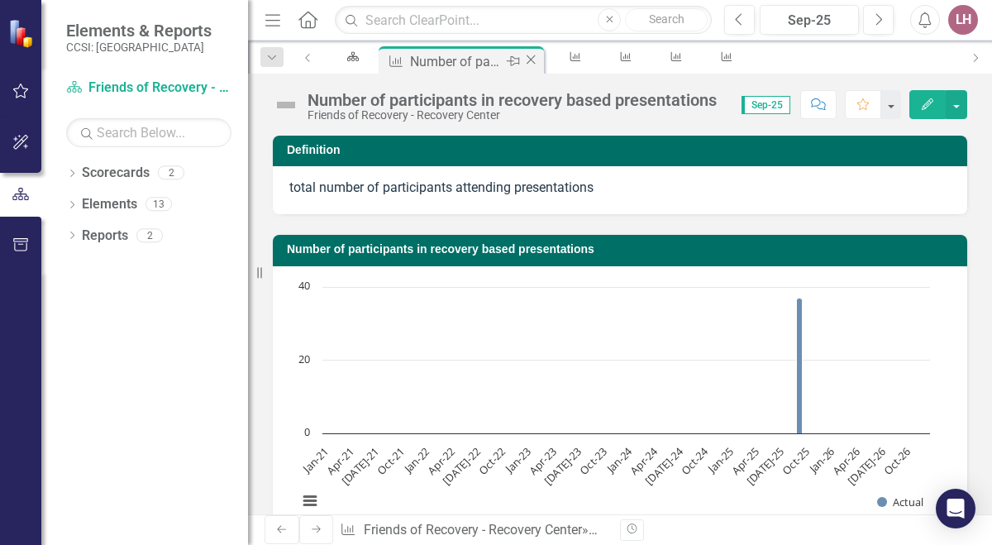
click at [524, 57] on icon "Close" at bounding box center [530, 59] width 17 height 13
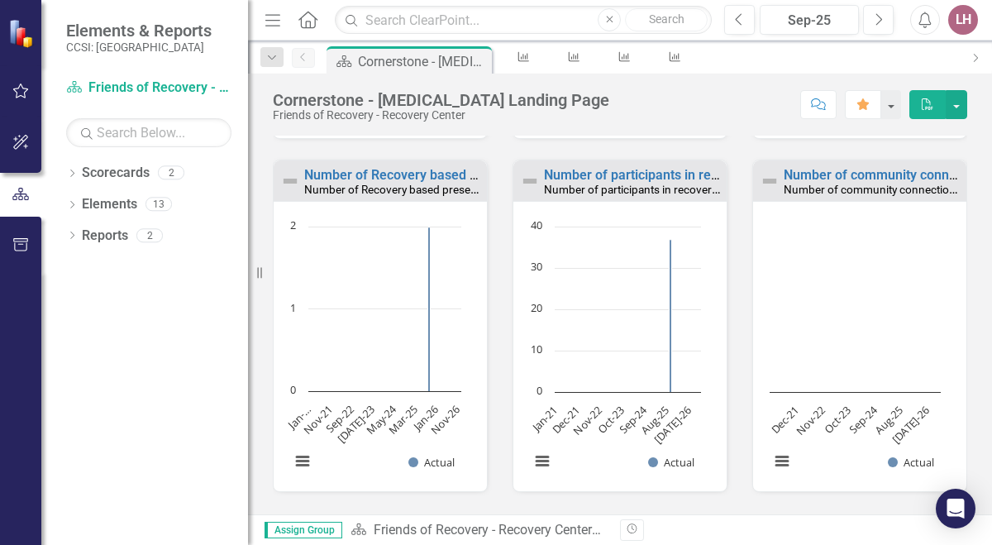
scroll to position [1463, 0]
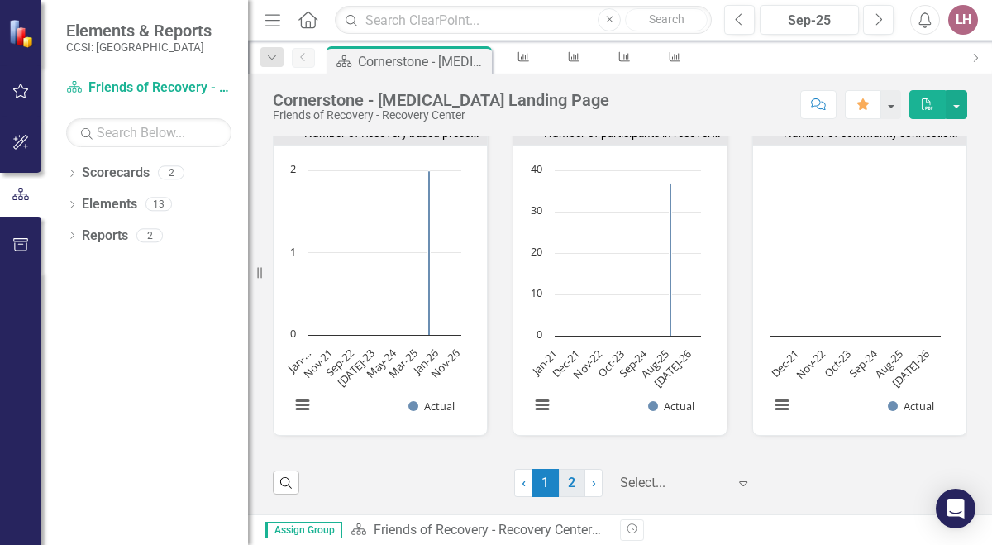
click at [563, 478] on link "2" at bounding box center [572, 483] width 26 height 28
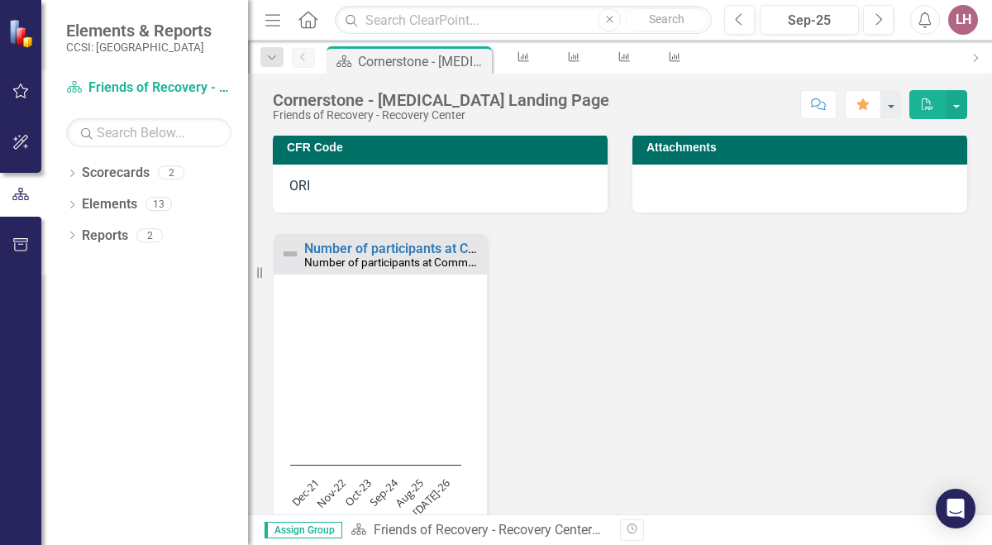
scroll to position [1, 0]
click at [952, 13] on div "LH" at bounding box center [963, 20] width 30 height 30
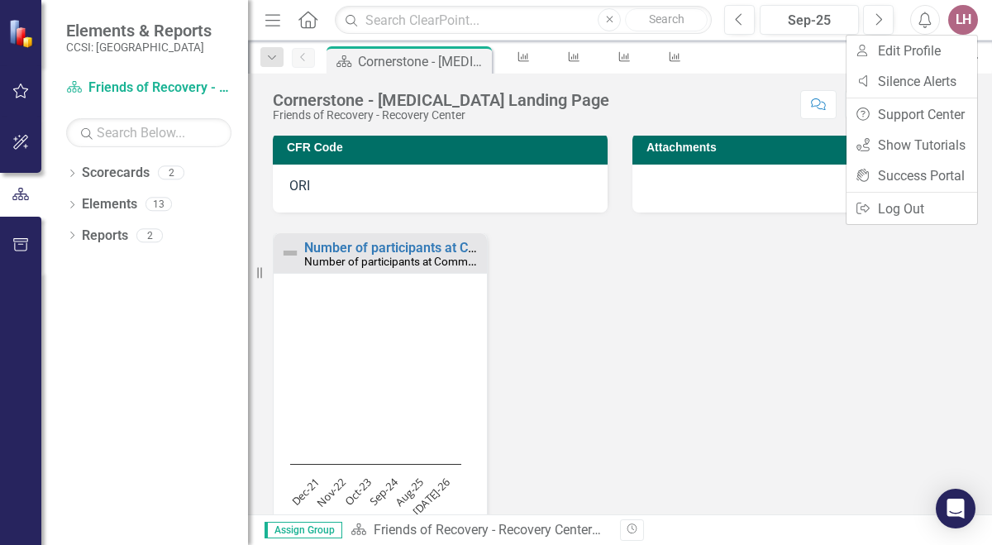
scroll to position [0, 0]
click at [122, 169] on link "Scorecards" at bounding box center [116, 173] width 68 height 19
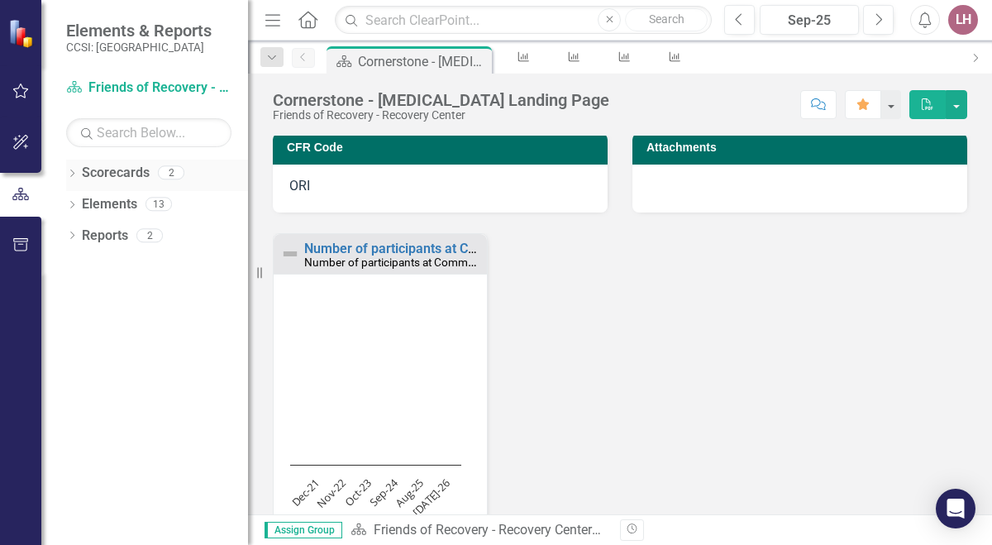
click at [122, 169] on link "Scorecards" at bounding box center [116, 173] width 68 height 19
click at [119, 199] on link "Elements" at bounding box center [109, 204] width 55 height 19
click at [140, 79] on link "Scorecard Friends of Recovery - Recovery Center" at bounding box center [148, 88] width 165 height 19
click at [153, 89] on link "Scorecard Friends of Recovery - Recovery Center" at bounding box center [148, 88] width 165 height 19
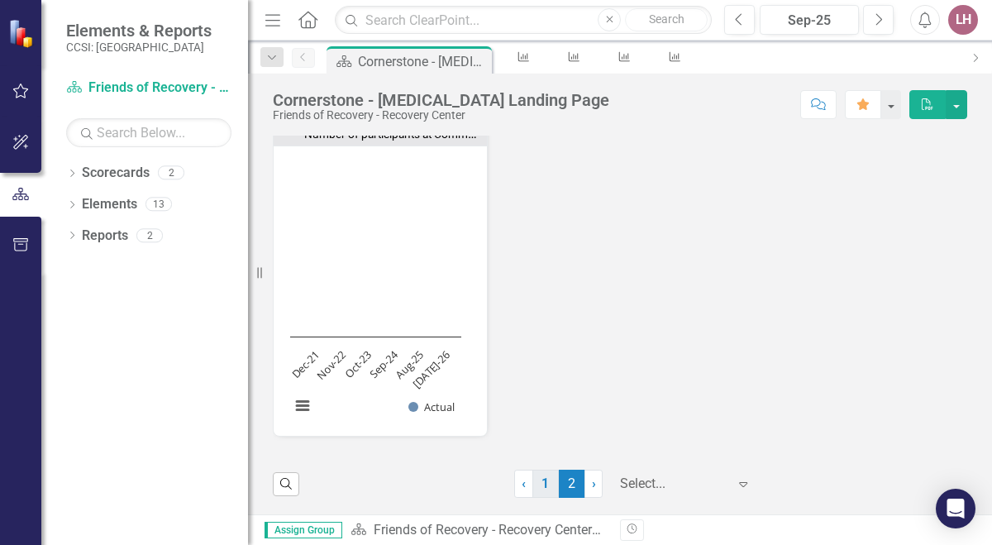
click at [532, 481] on link "1" at bounding box center [545, 483] width 26 height 28
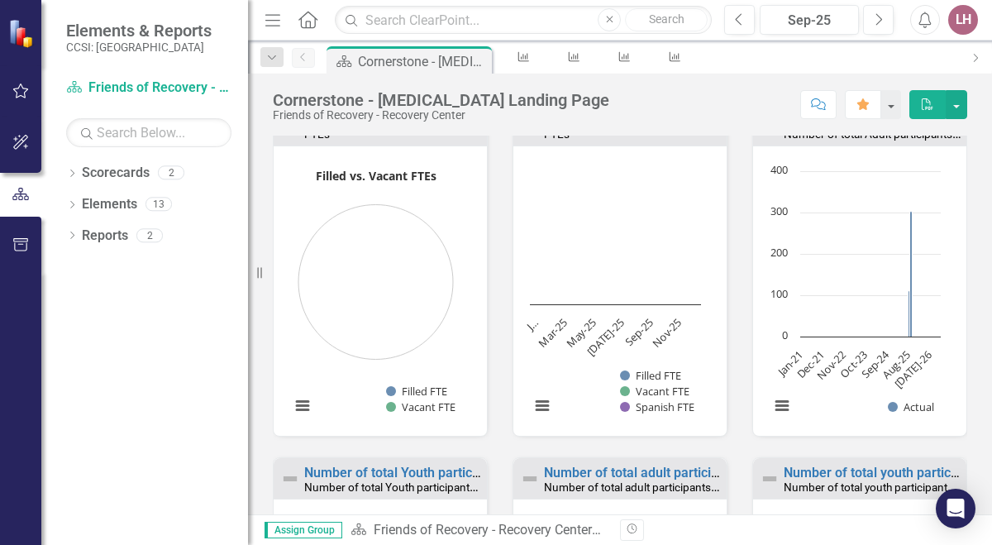
click at [961, 18] on div "LH" at bounding box center [963, 20] width 30 height 30
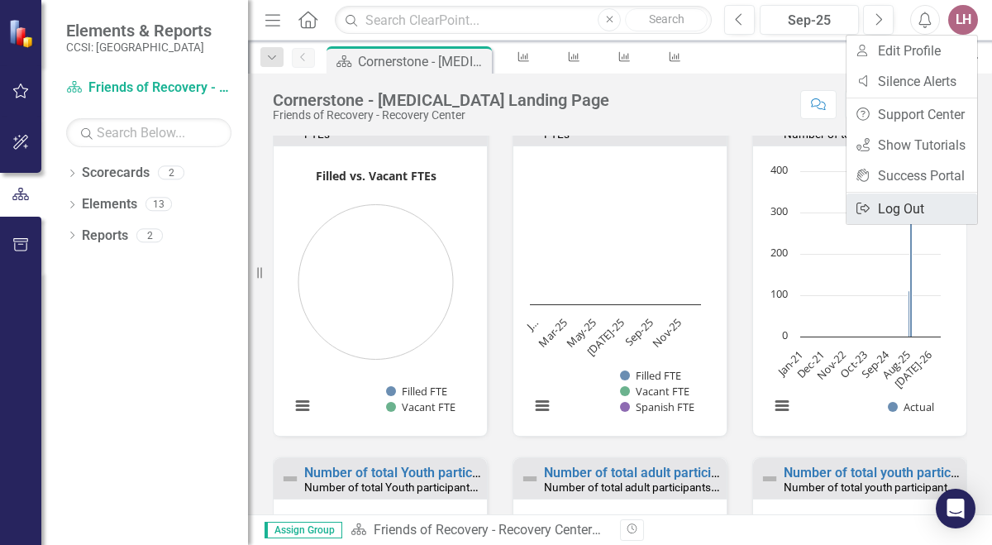
click at [902, 213] on link "Logout Log Out" at bounding box center [911, 208] width 131 height 31
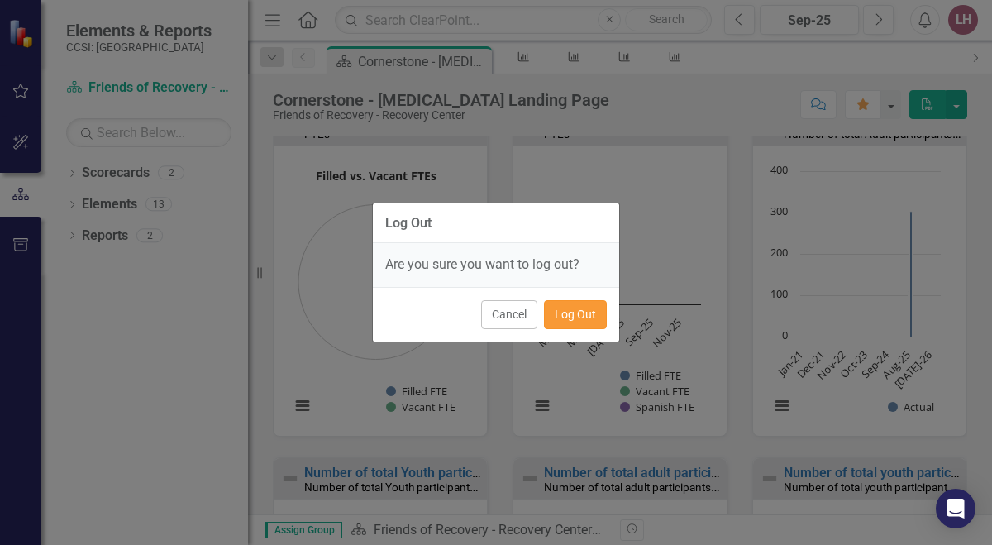
click at [584, 309] on button "Log Out" at bounding box center [575, 314] width 63 height 29
